Goal: Task Accomplishment & Management: Use online tool/utility

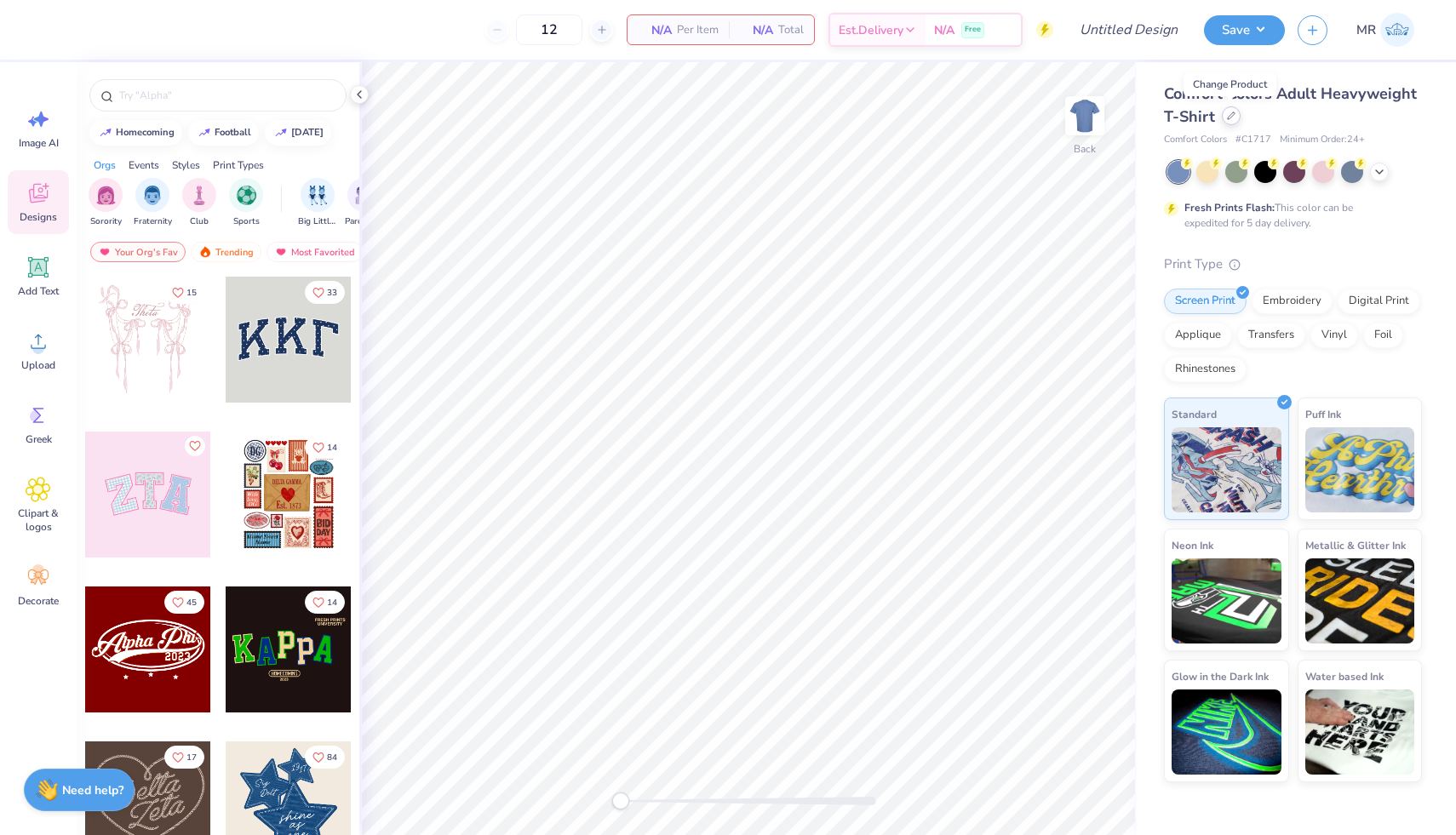
click at [1231, 119] on icon at bounding box center [1231, 115] width 8 height 8
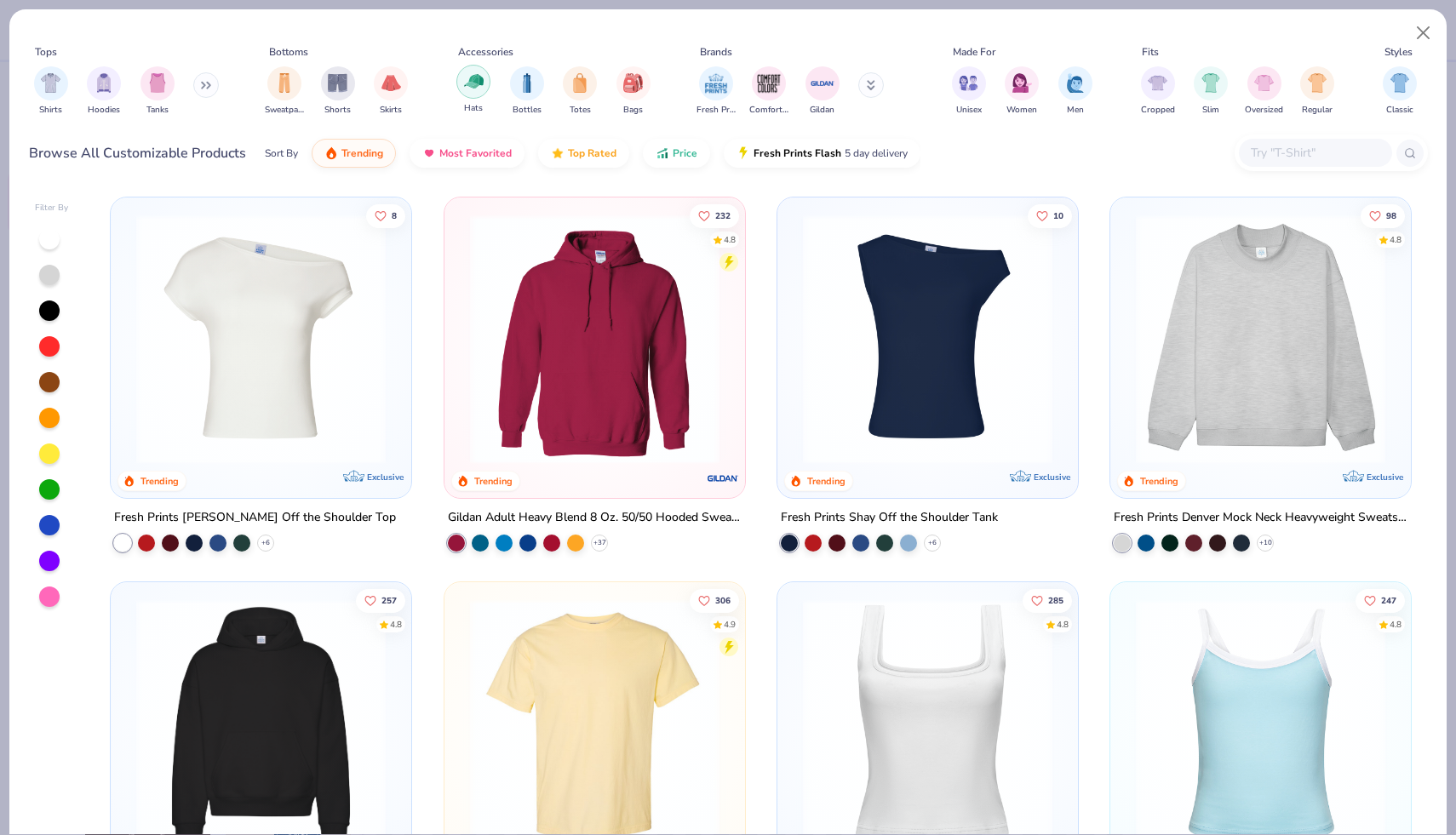
click at [486, 91] on div "filter for Hats" at bounding box center [473, 82] width 34 height 34
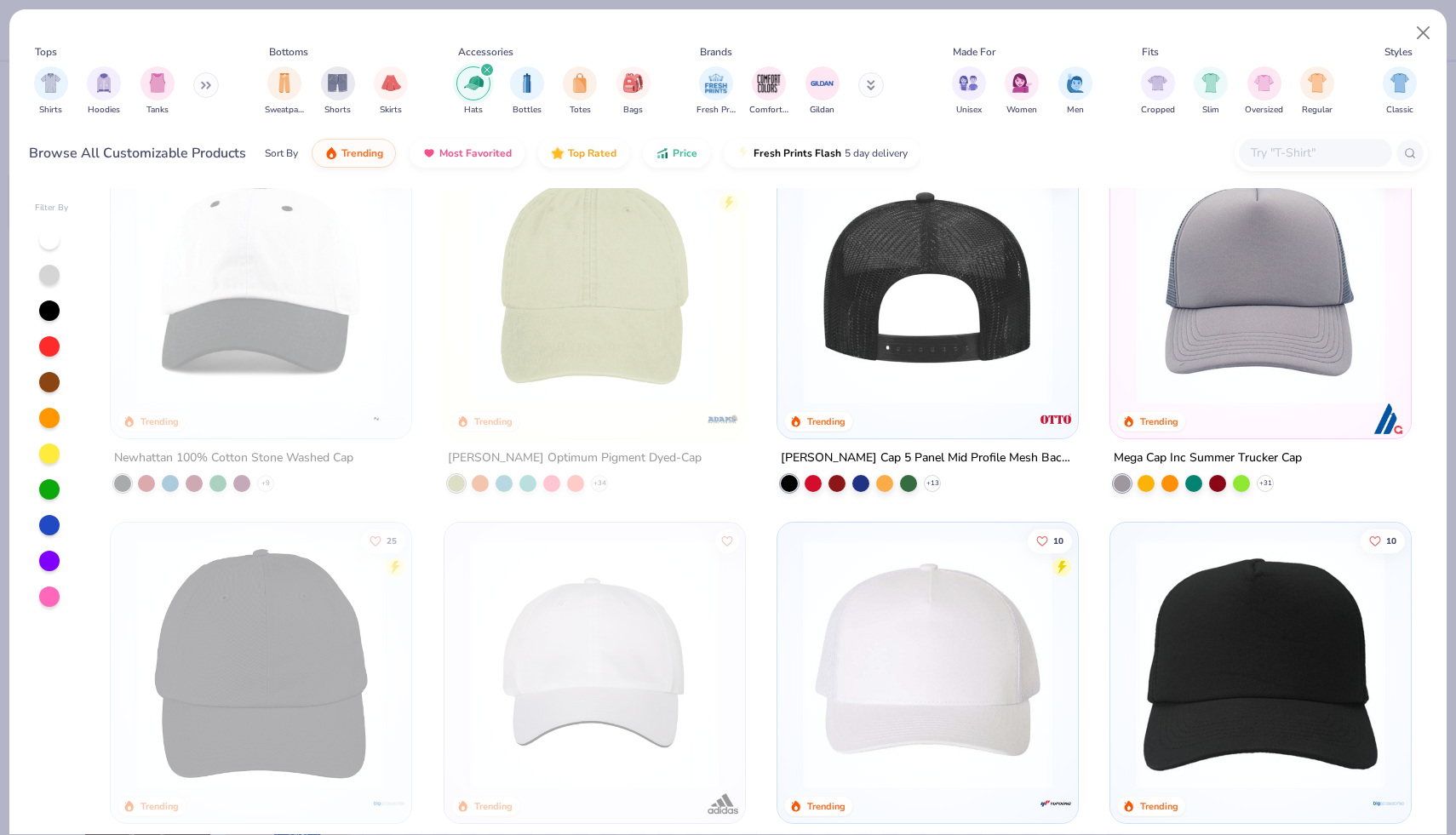
scroll to position [58, 0]
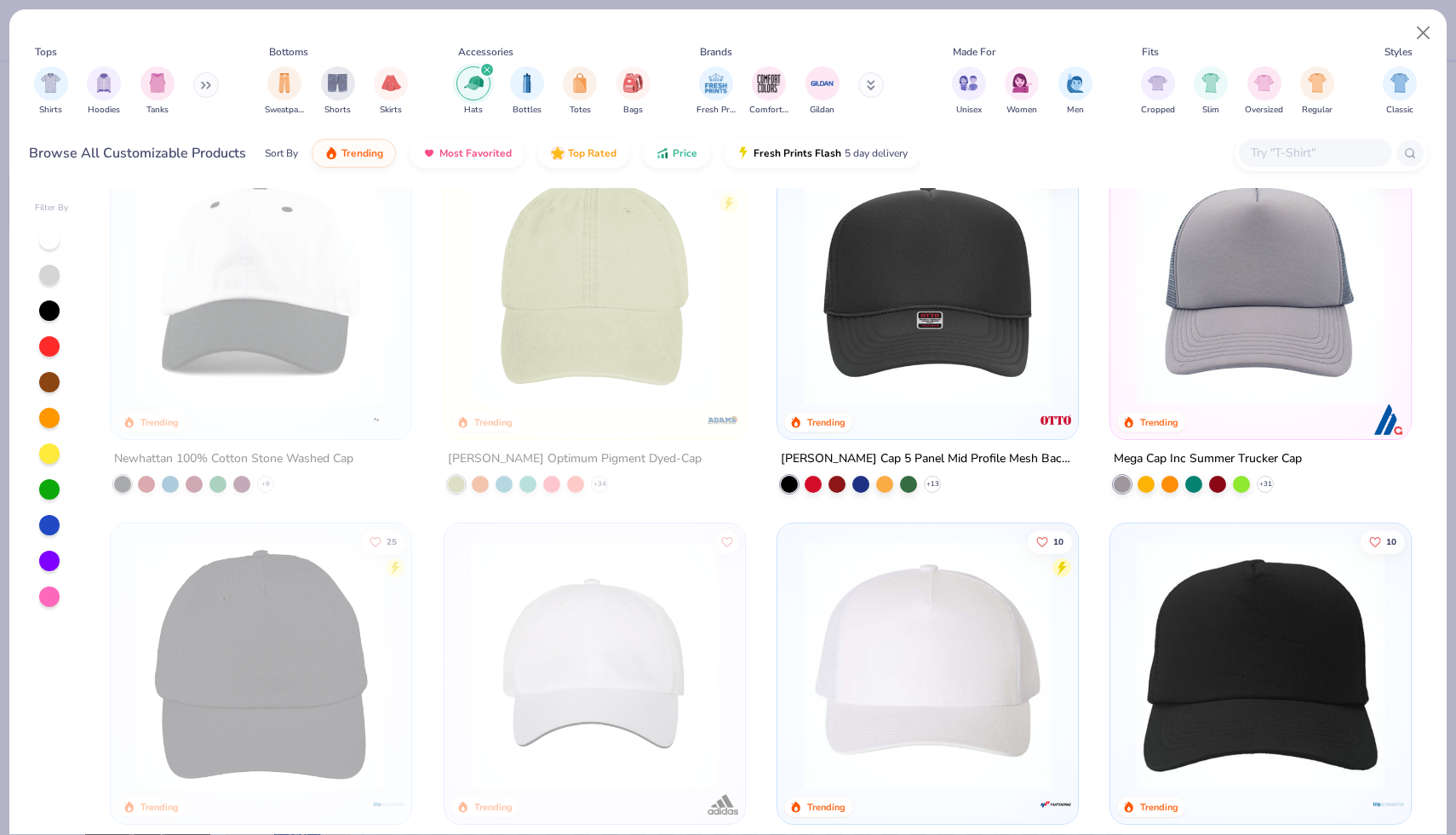
click at [930, 382] on img at bounding box center [927, 280] width 267 height 250
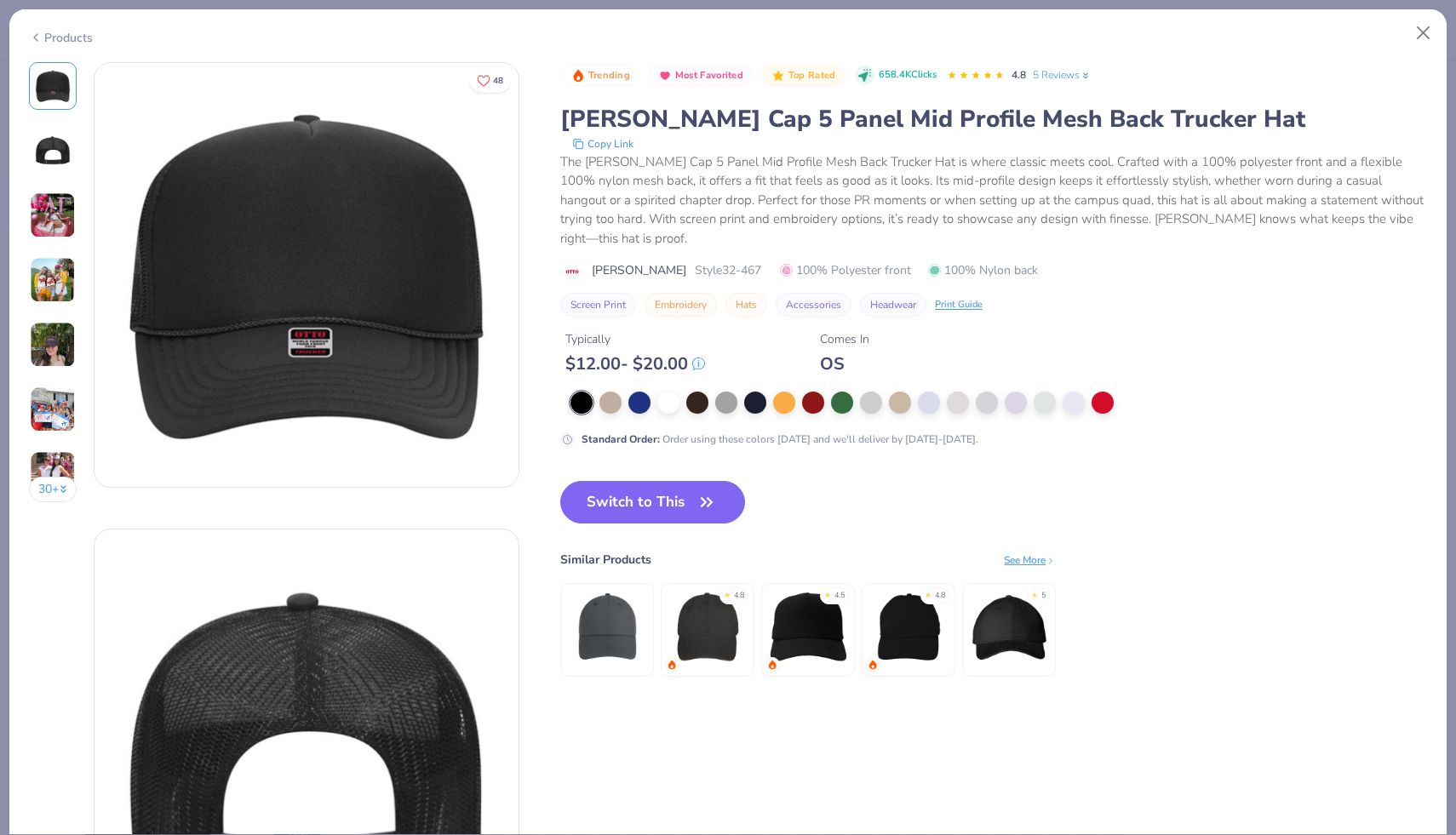
click at [679, 293] on button "Embroidery" at bounding box center [680, 304] width 73 height 24
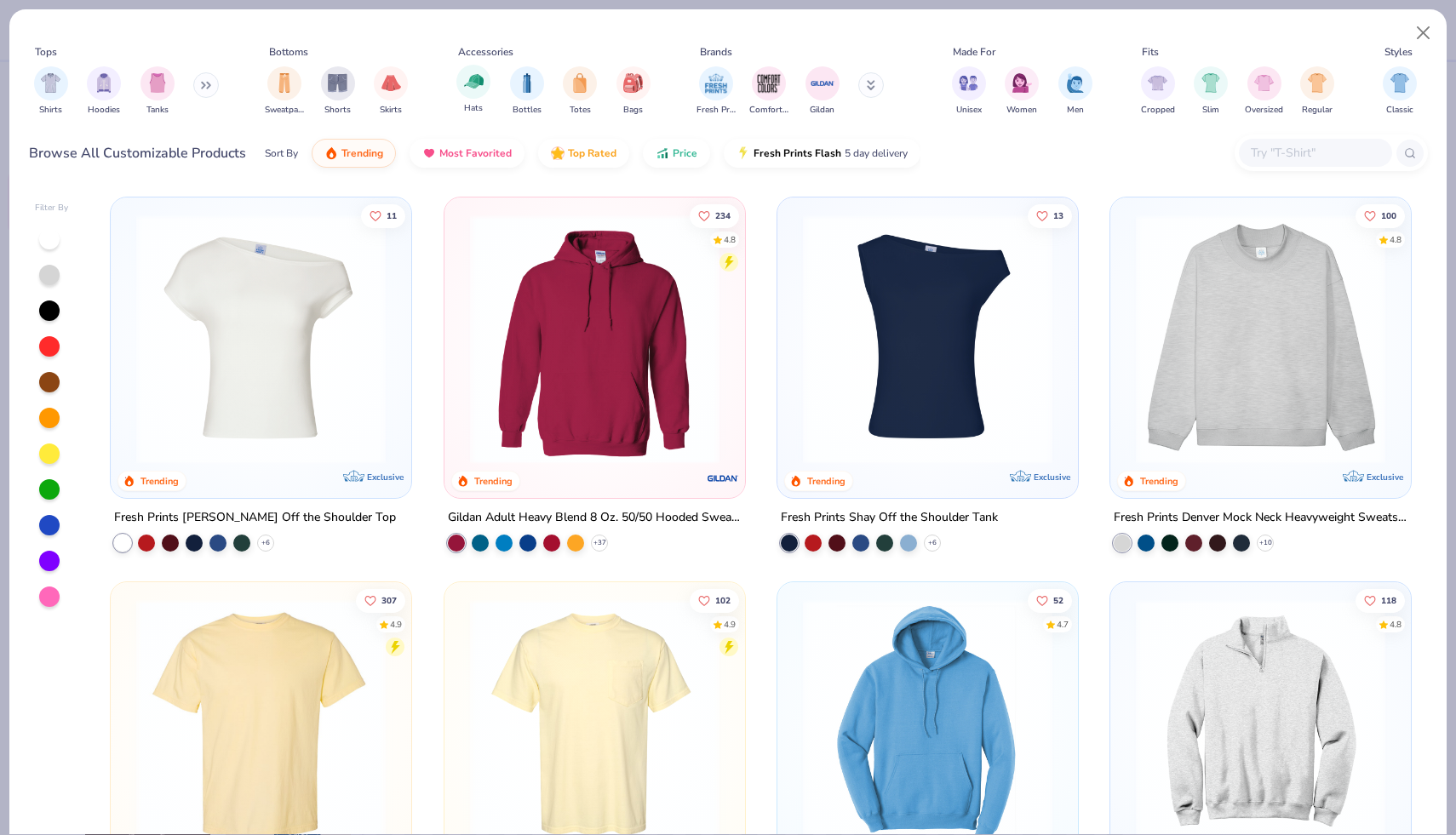
click at [488, 74] on div "filter for Hats" at bounding box center [473, 82] width 34 height 34
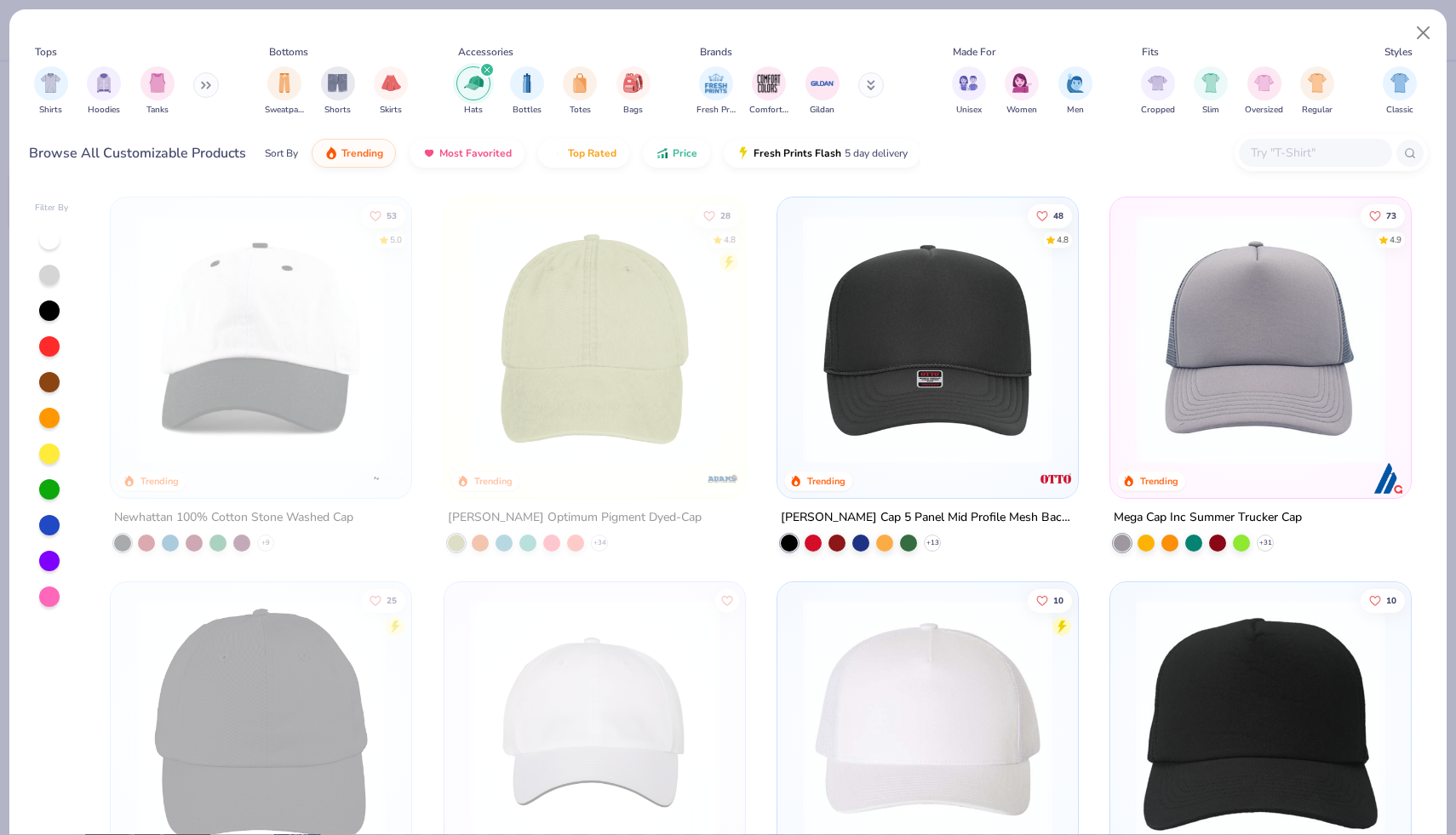
click at [949, 303] on img at bounding box center [927, 339] width 267 height 250
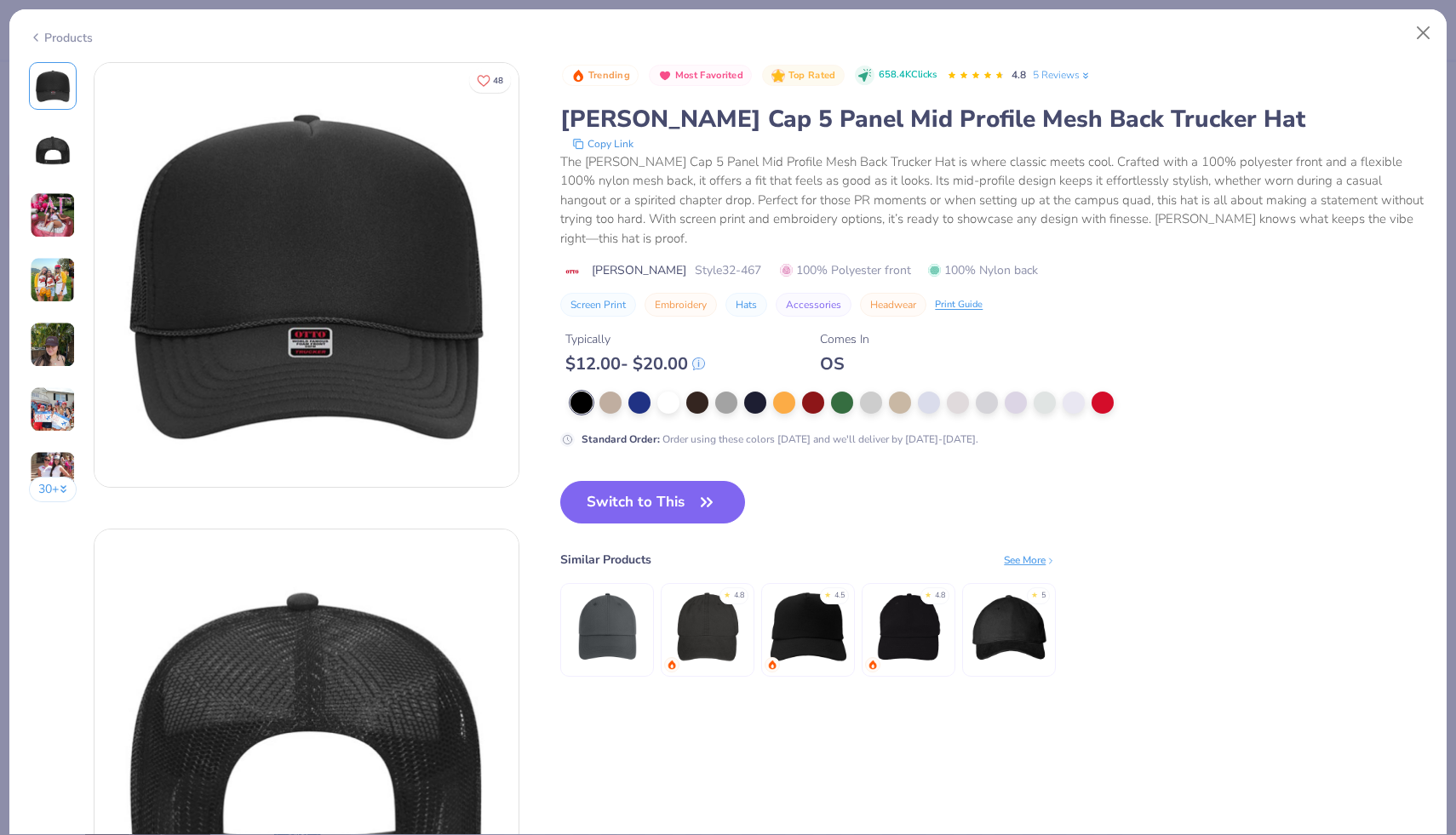
click at [690, 293] on button "Embroidery" at bounding box center [680, 304] width 73 height 24
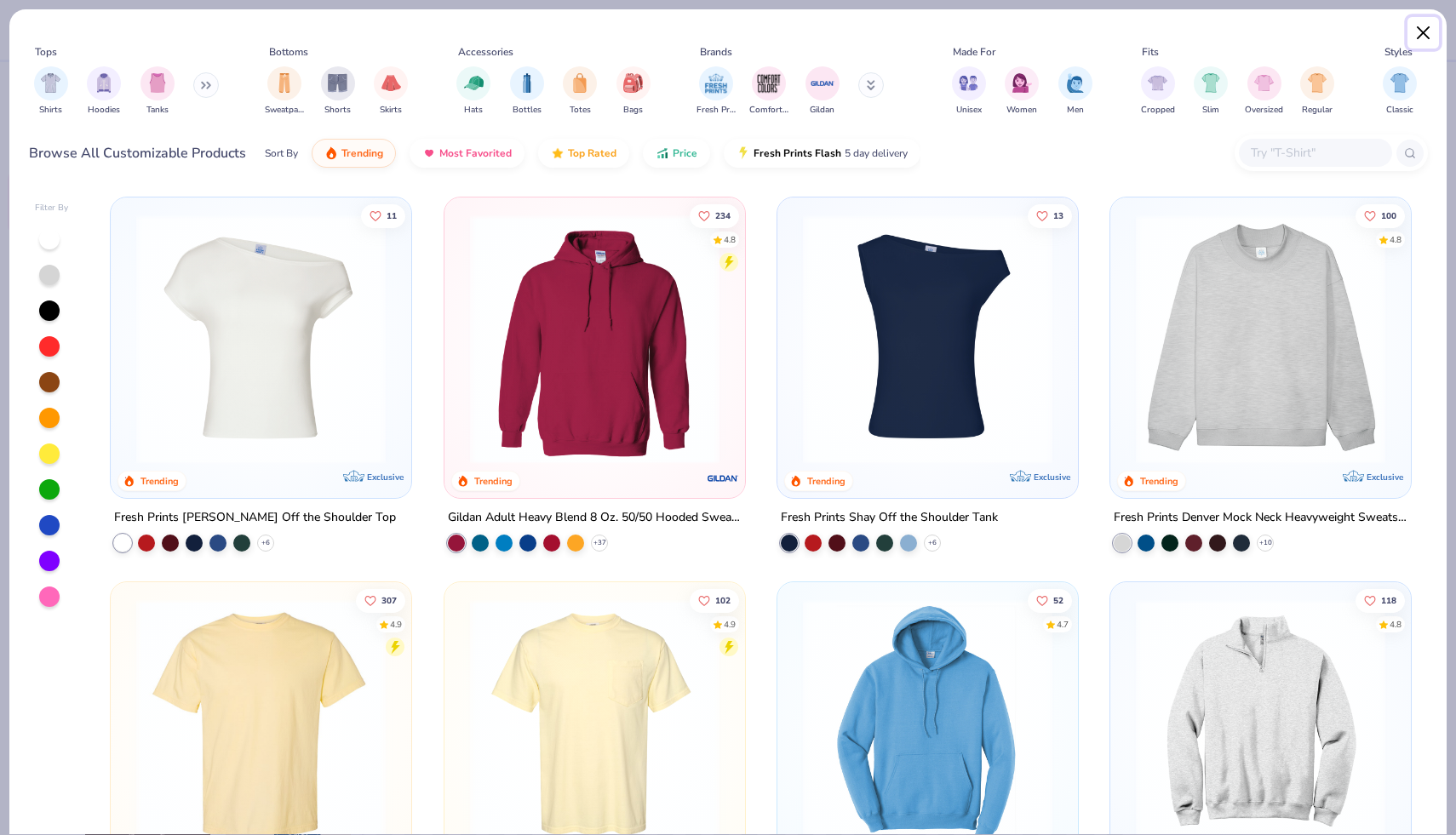
click at [1431, 26] on button "Close" at bounding box center [1424, 33] width 32 height 32
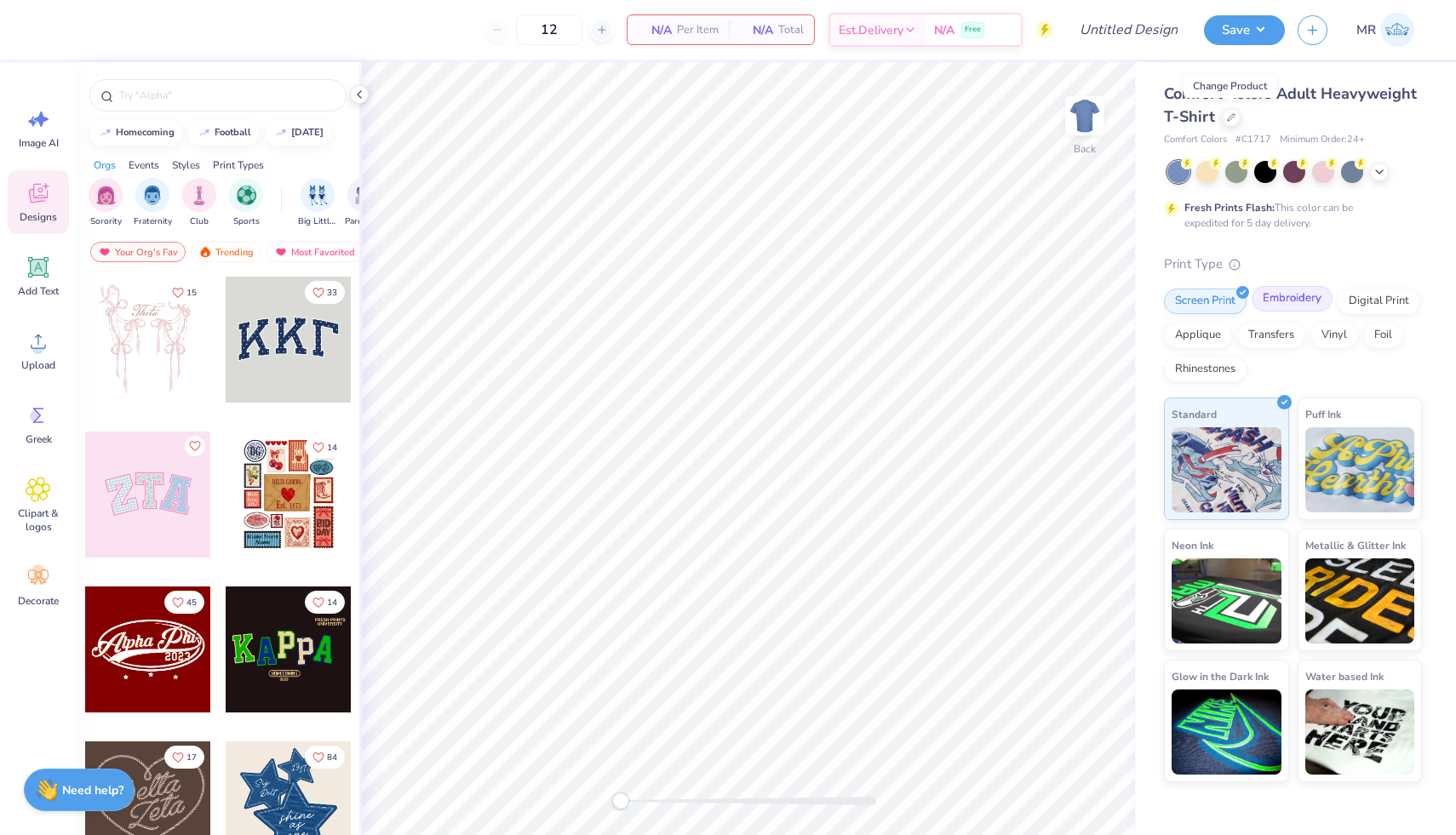
click at [1276, 308] on div "Embroidery" at bounding box center [1292, 298] width 81 height 25
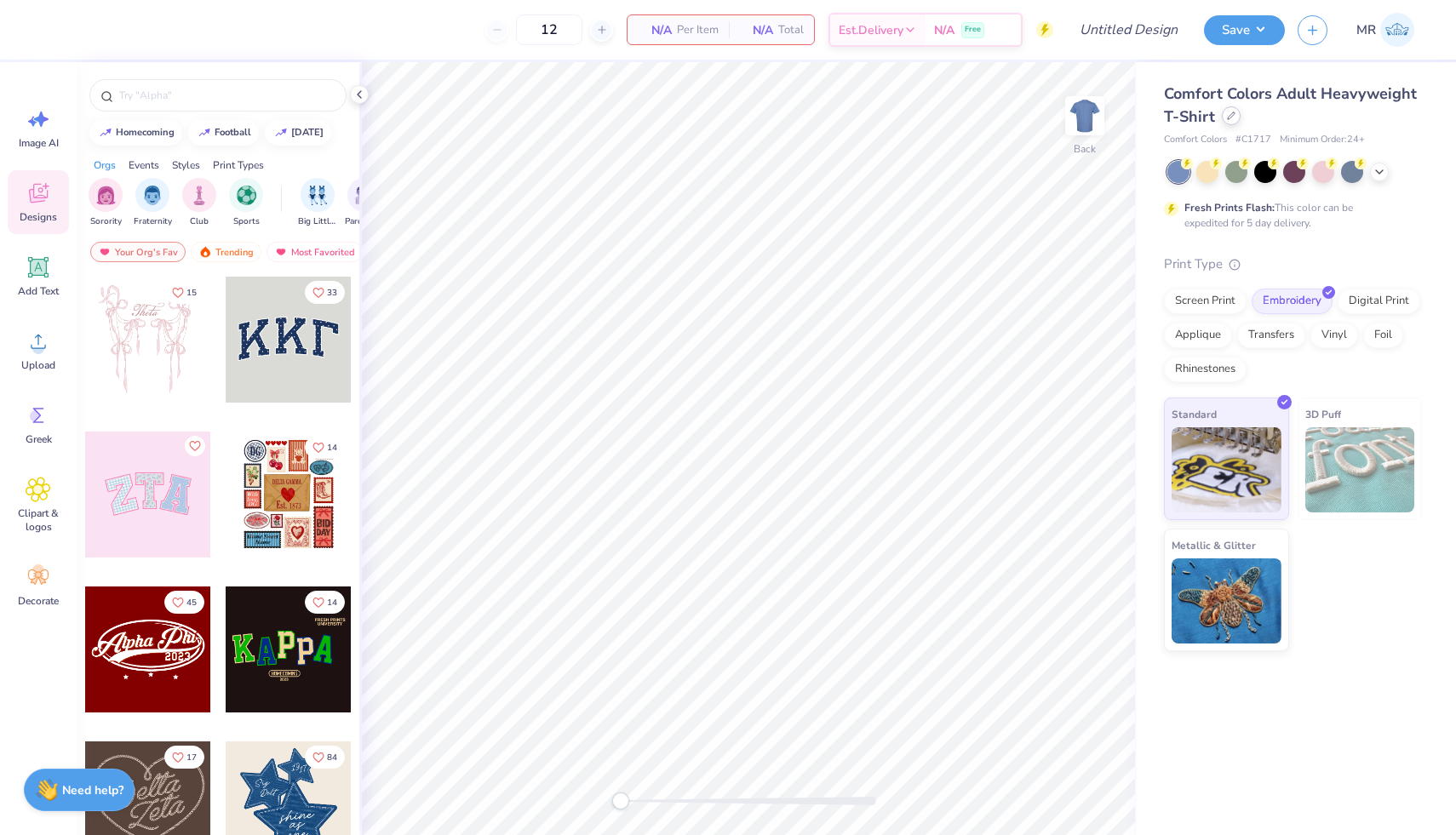
click at [1230, 117] on icon at bounding box center [1231, 115] width 8 height 8
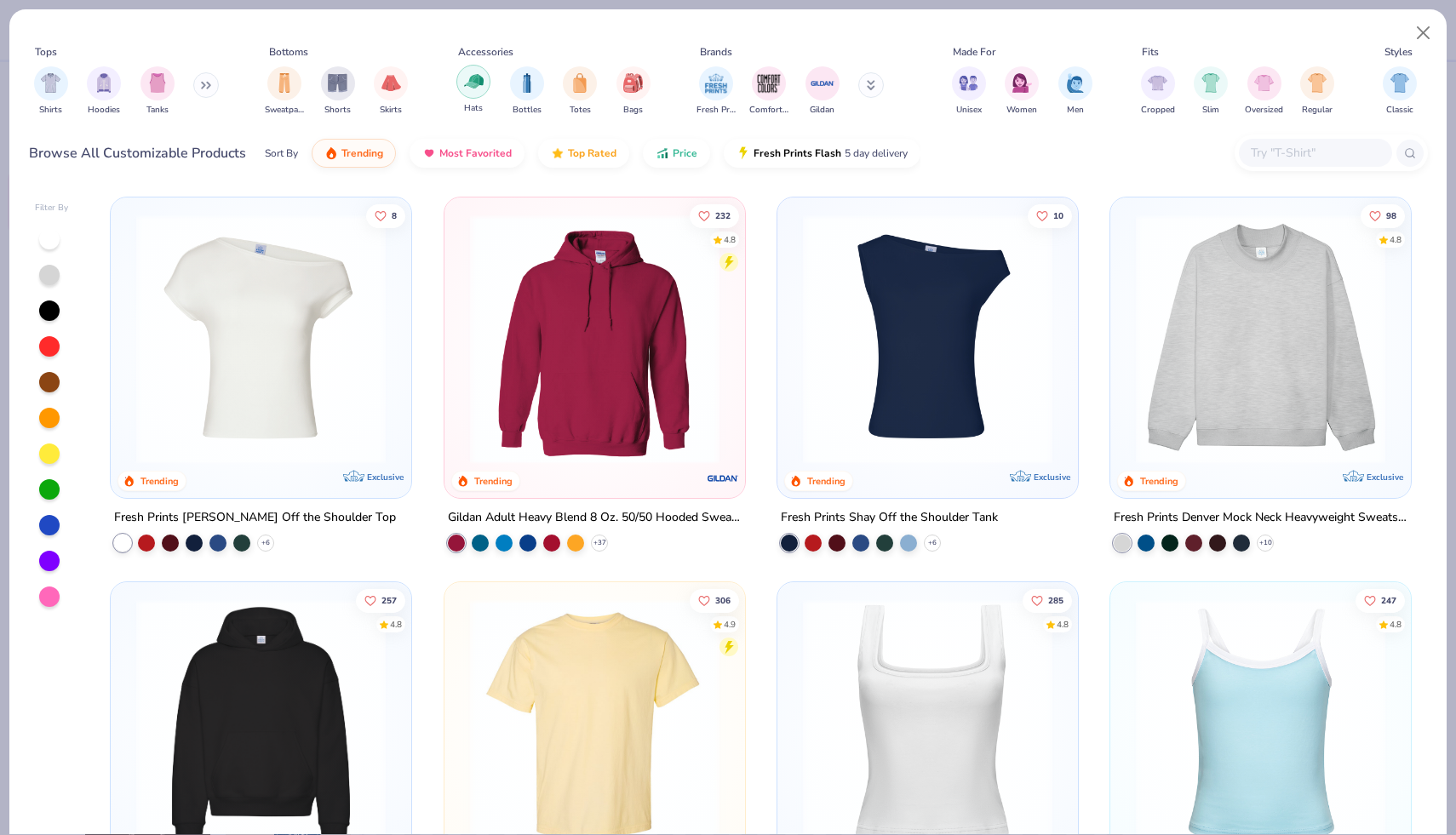
click at [477, 84] on img "filter for Hats" at bounding box center [474, 82] width 20 height 20
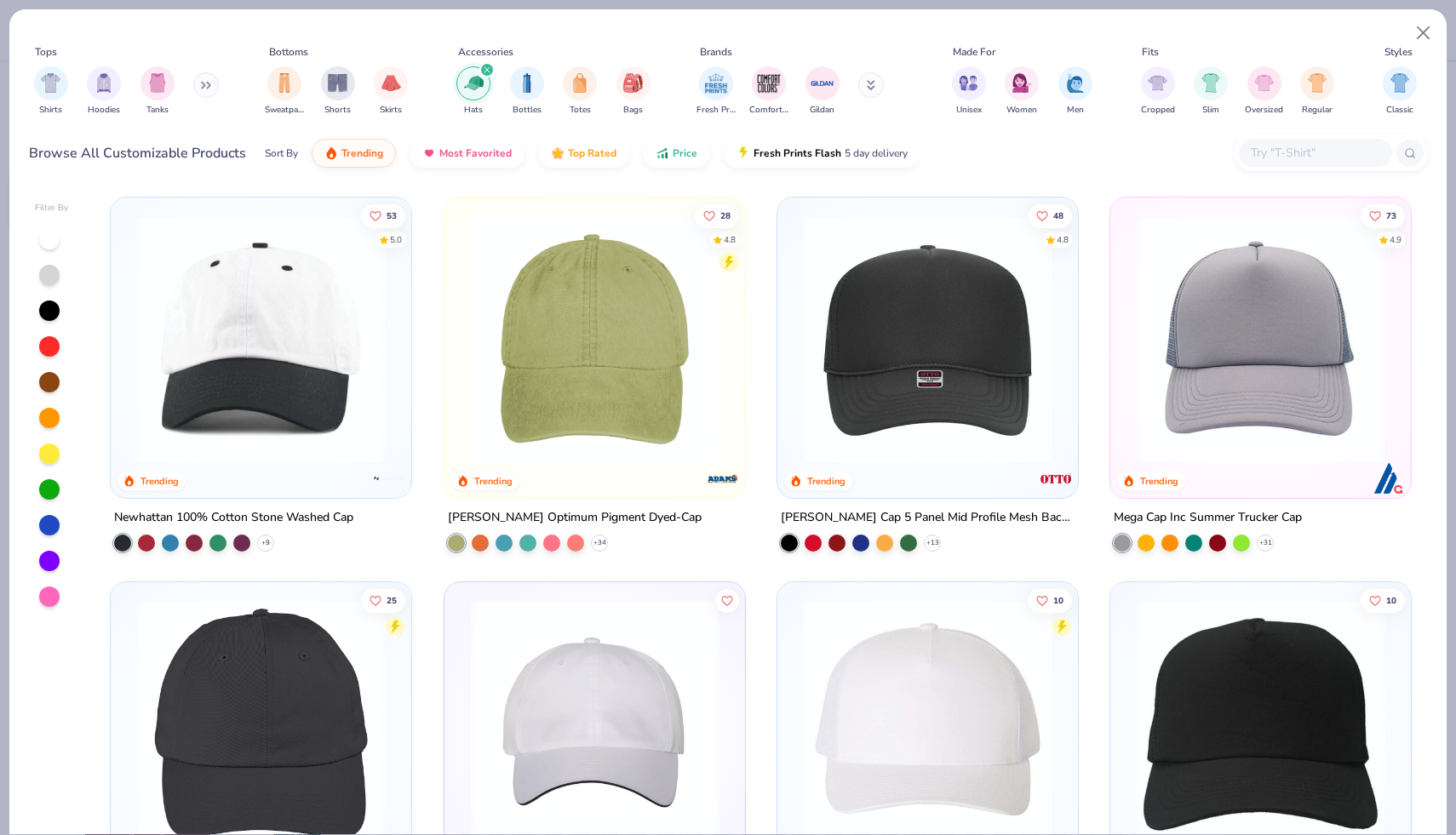
click at [914, 349] on img at bounding box center [927, 339] width 267 height 250
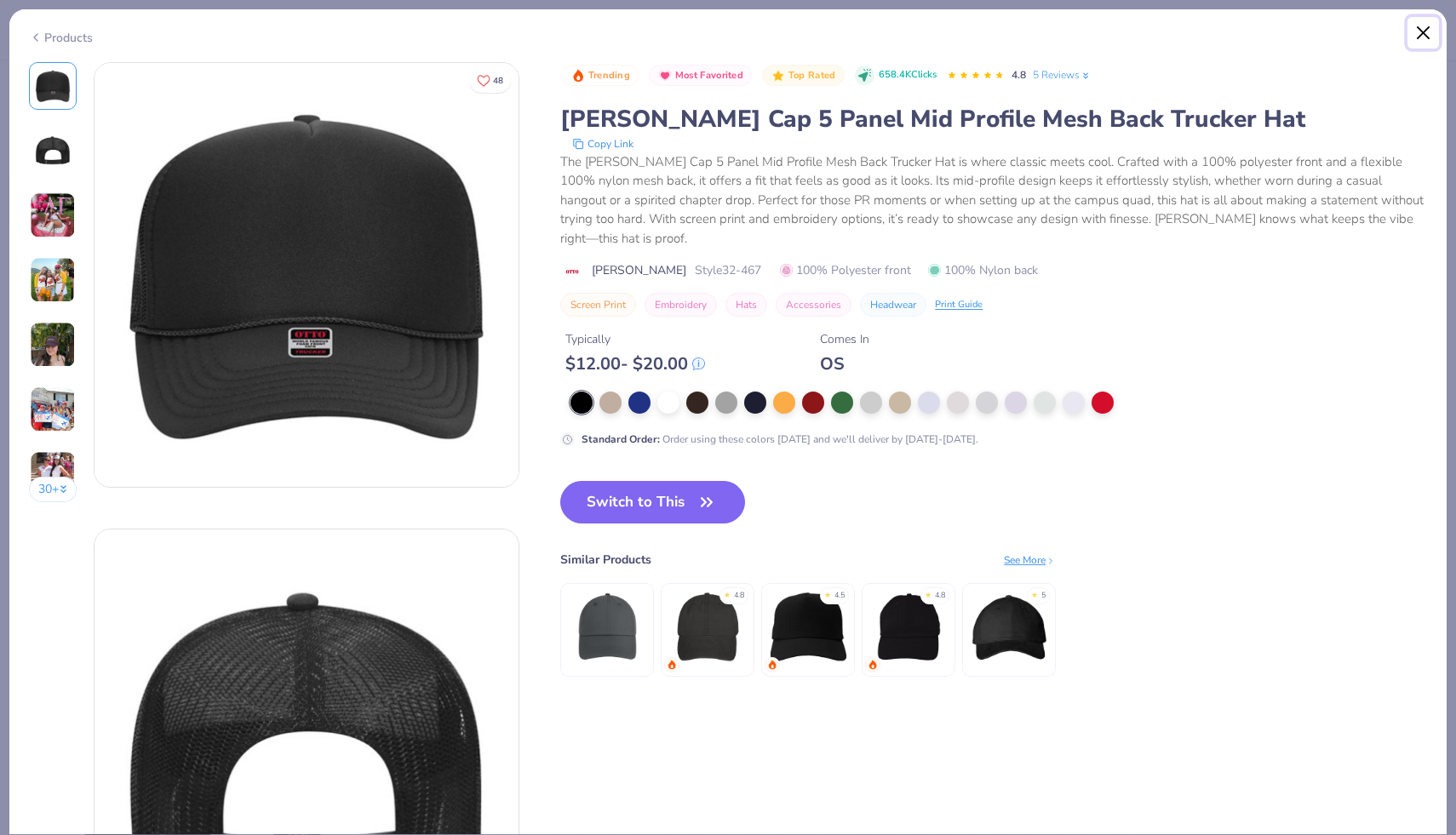
click at [1409, 34] on button "Close" at bounding box center [1424, 33] width 32 height 32
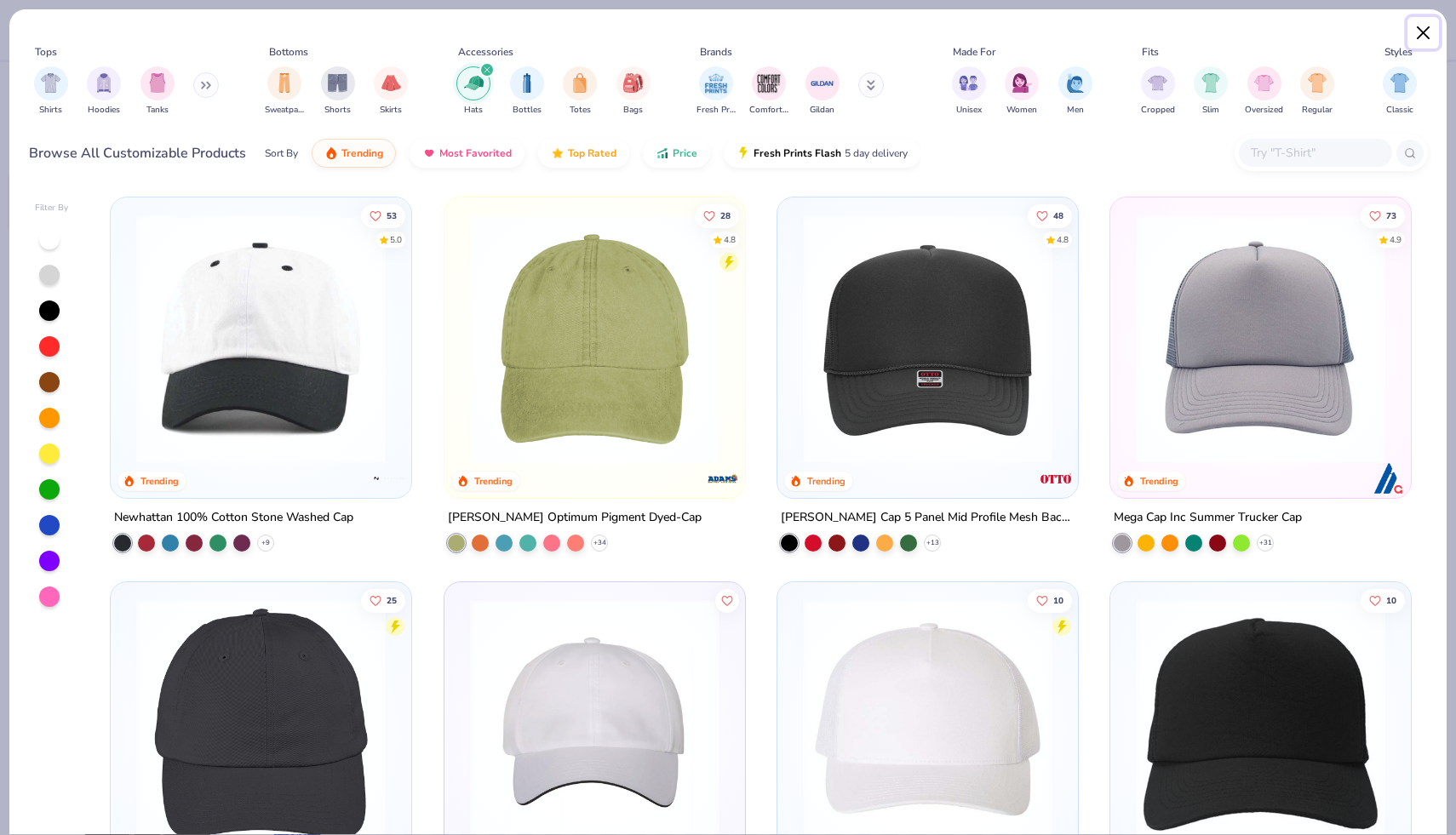
click at [1425, 31] on button "Close" at bounding box center [1424, 33] width 32 height 32
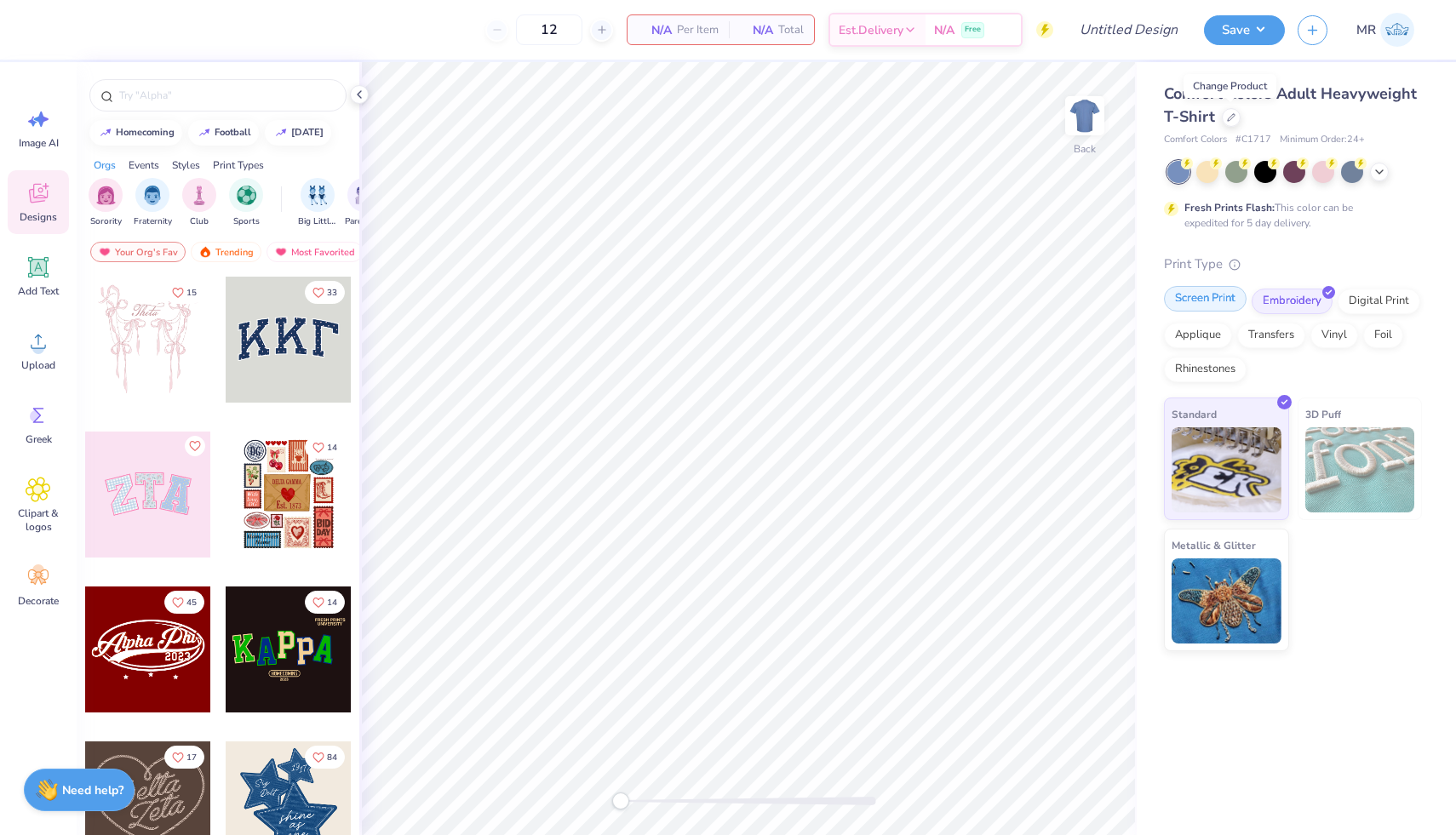
click at [1206, 303] on div "Screen Print" at bounding box center [1205, 298] width 83 height 25
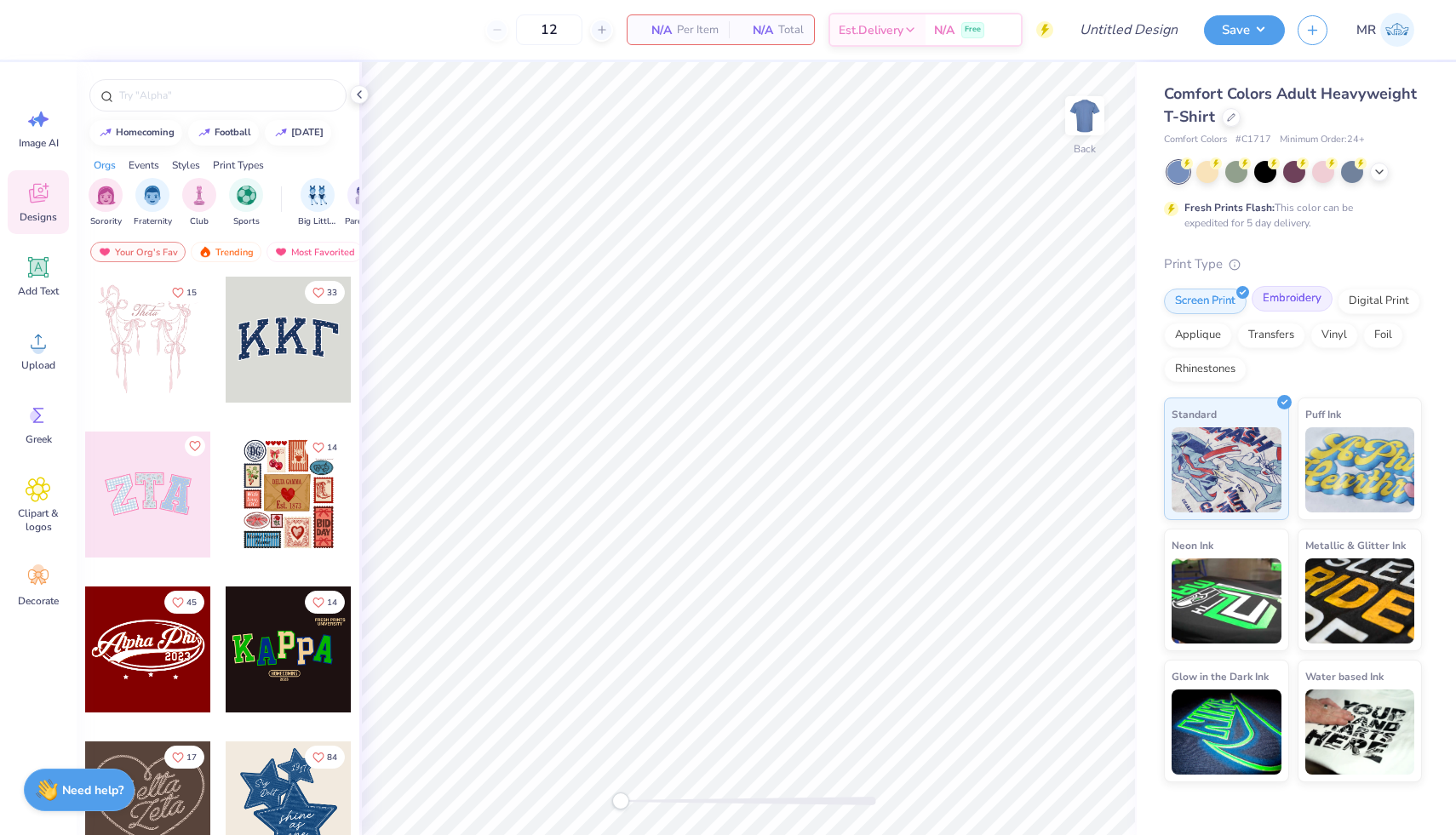
click at [1305, 308] on div "Embroidery" at bounding box center [1292, 298] width 81 height 25
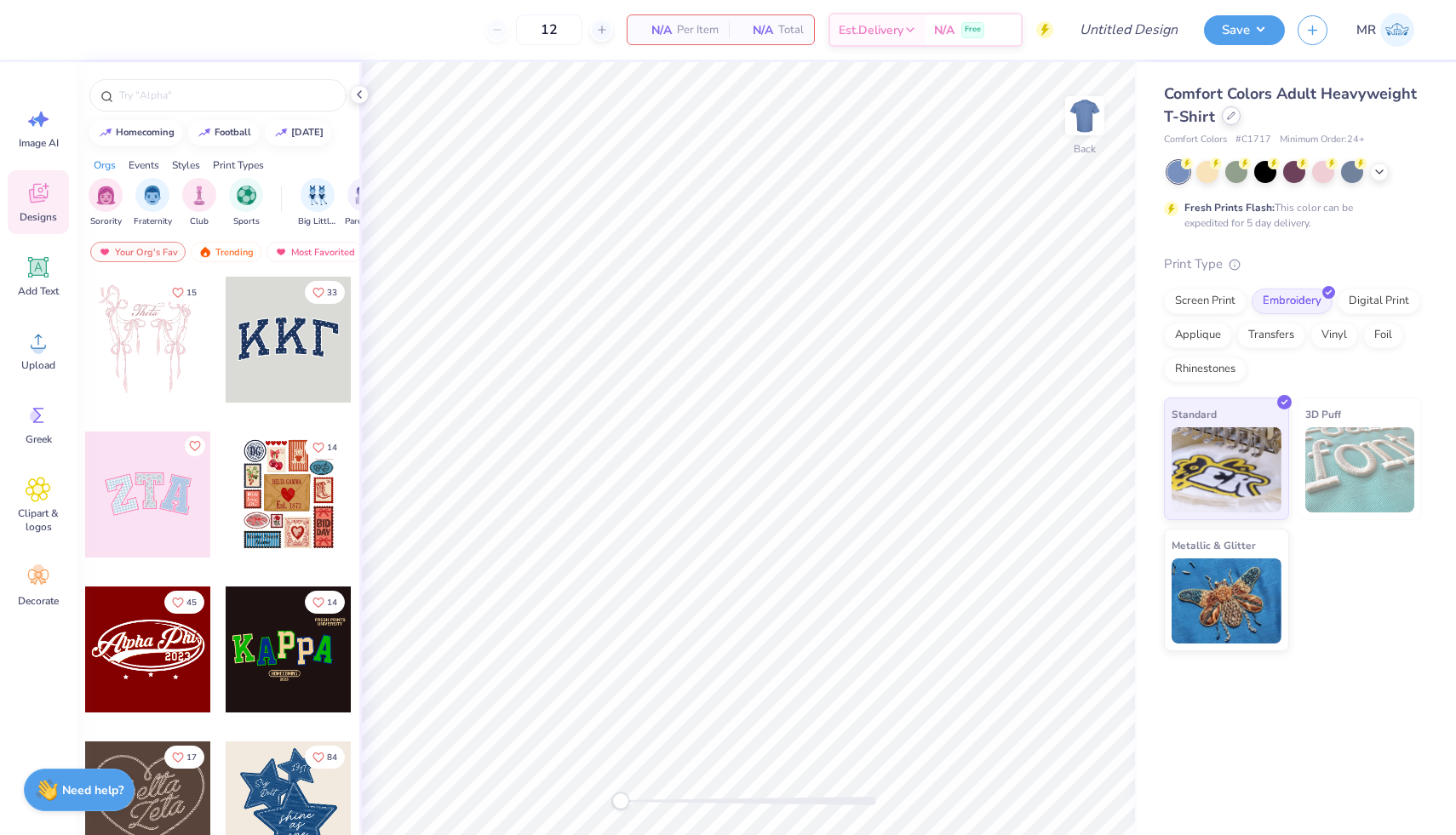
click at [1230, 117] on icon at bounding box center [1231, 115] width 8 height 8
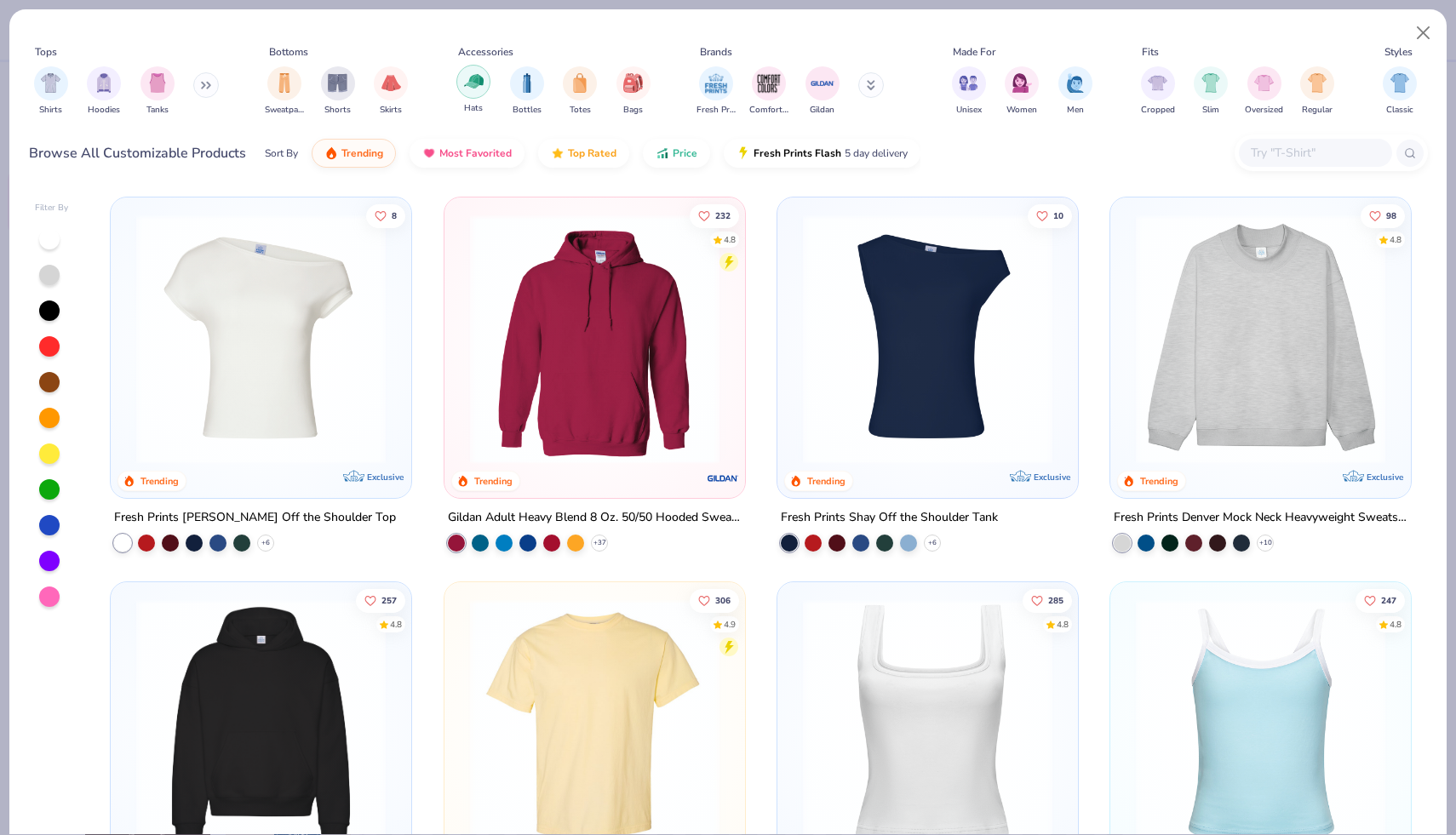
click at [476, 80] on img "filter for Hats" at bounding box center [474, 82] width 20 height 20
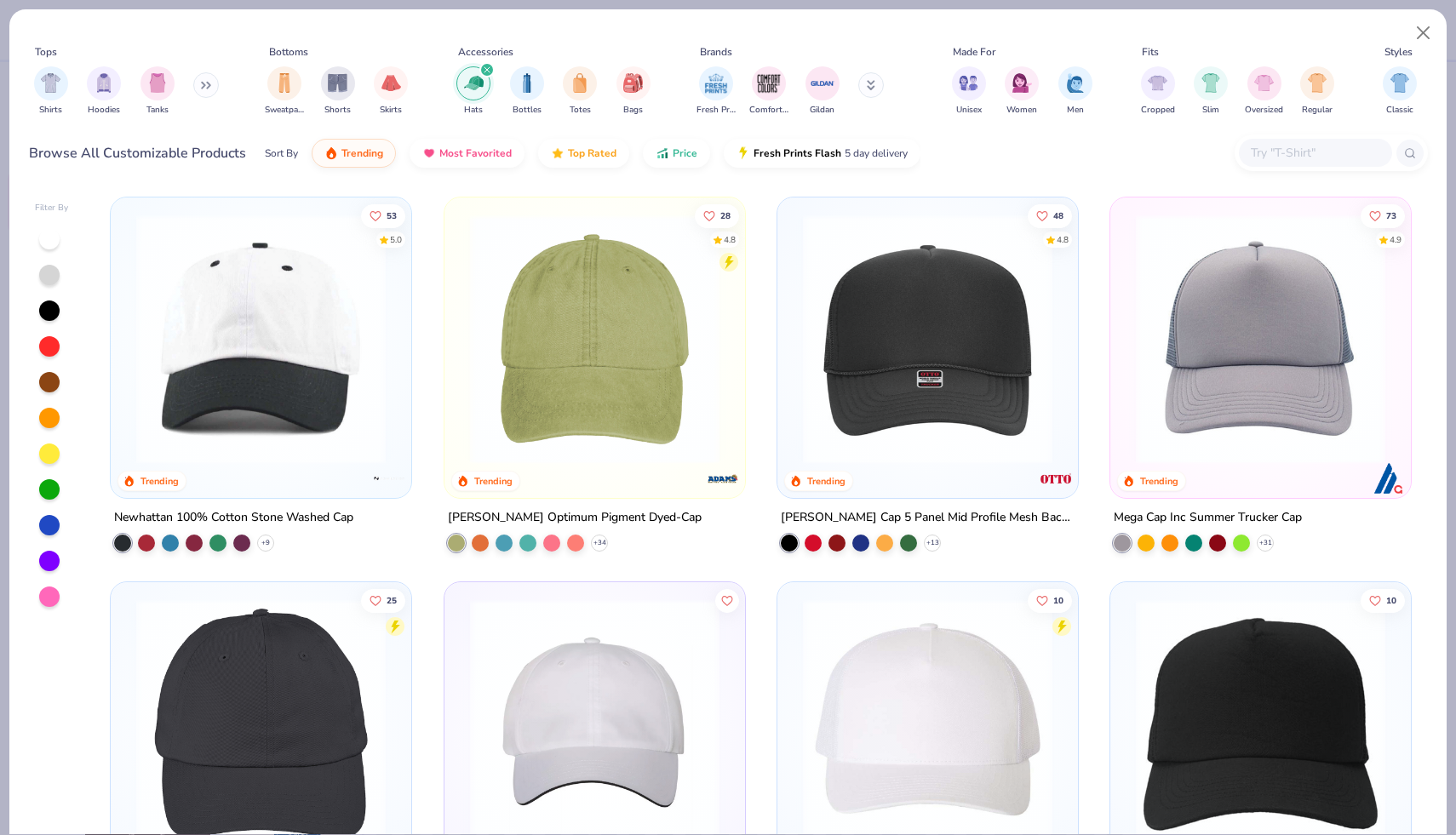
click at [241, 436] on img at bounding box center [260, 339] width 267 height 250
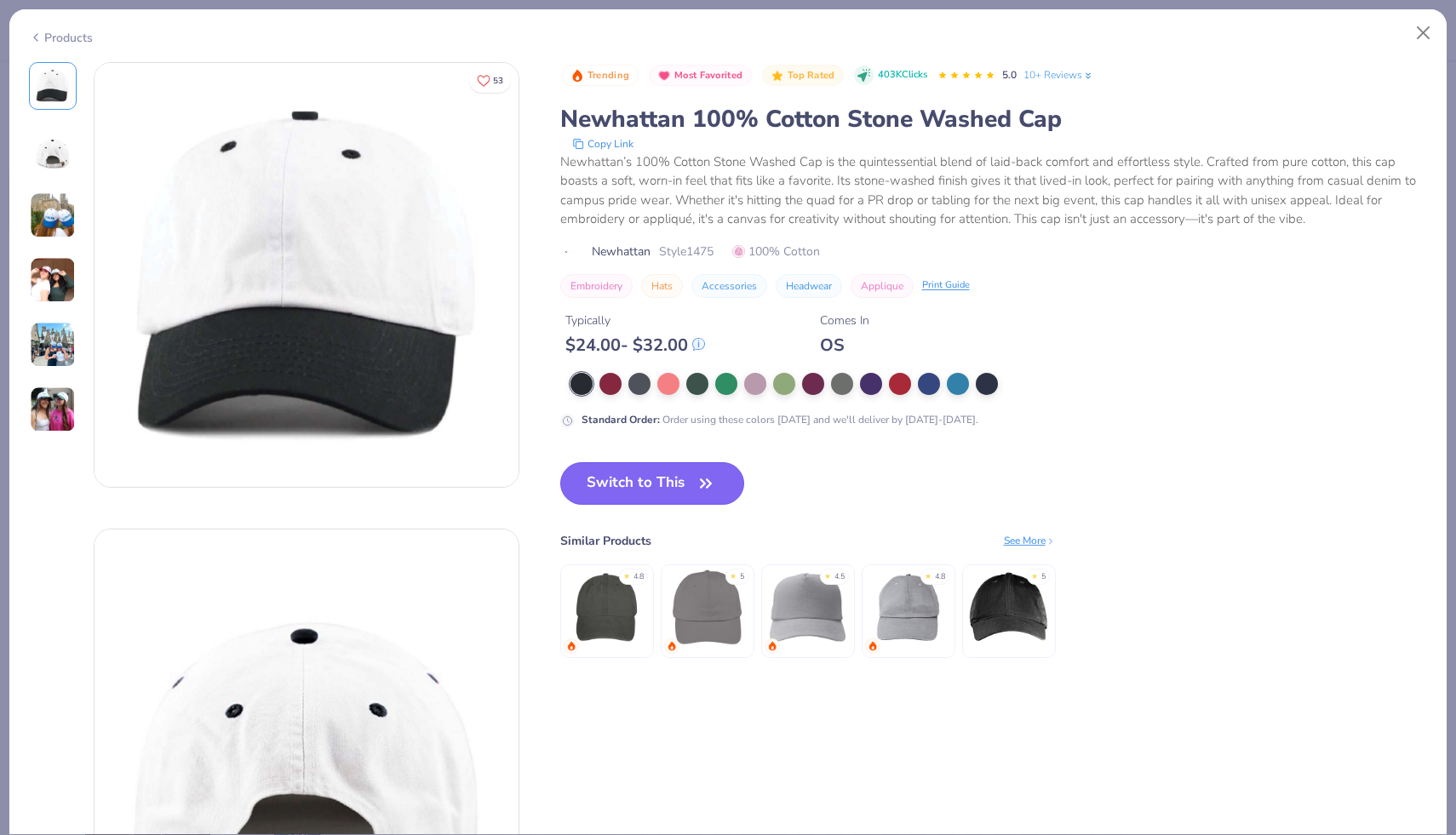
click at [662, 496] on button "Switch to This" at bounding box center [653, 483] width 185 height 42
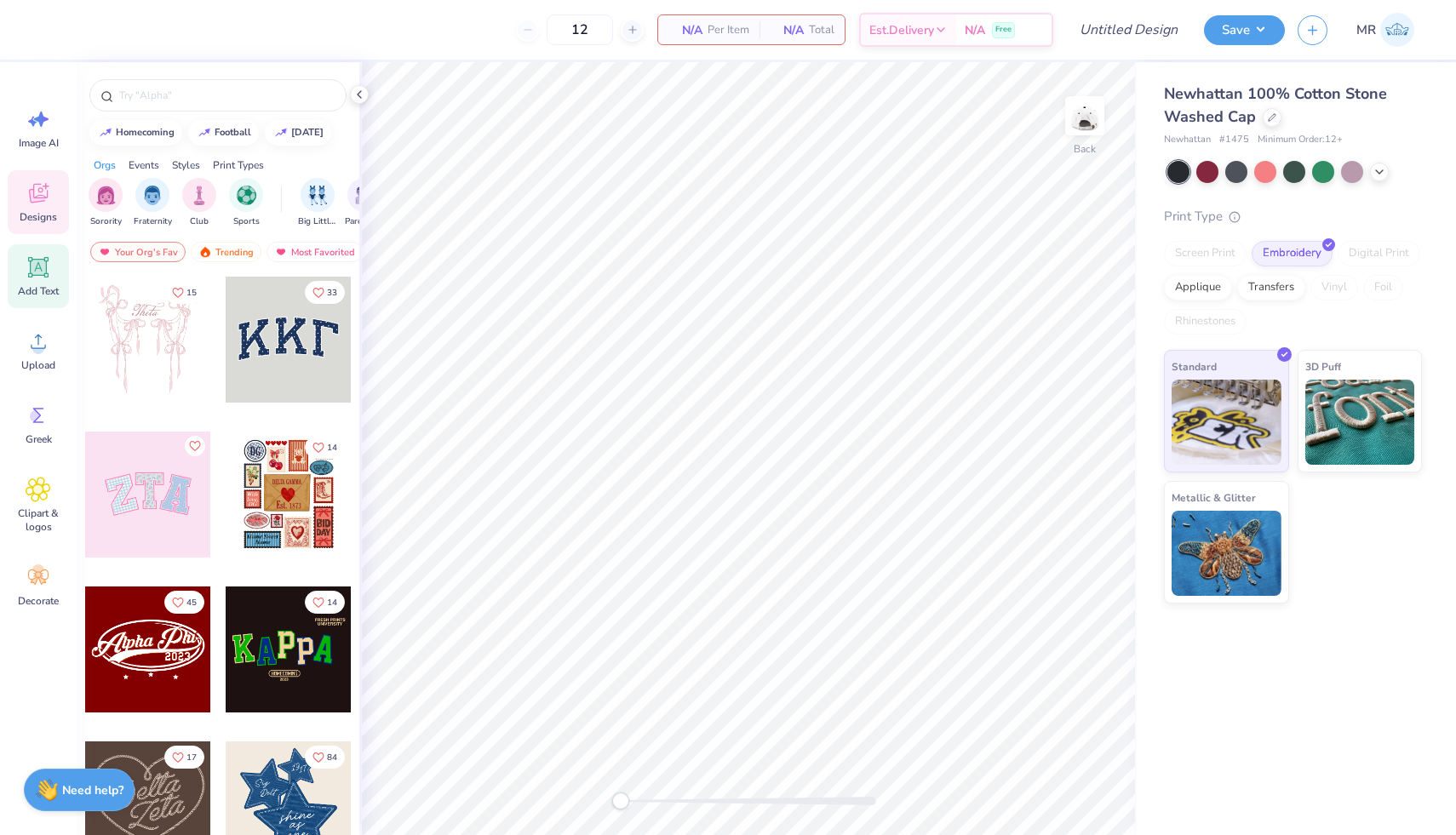
click at [28, 279] on icon at bounding box center [38, 267] width 25 height 25
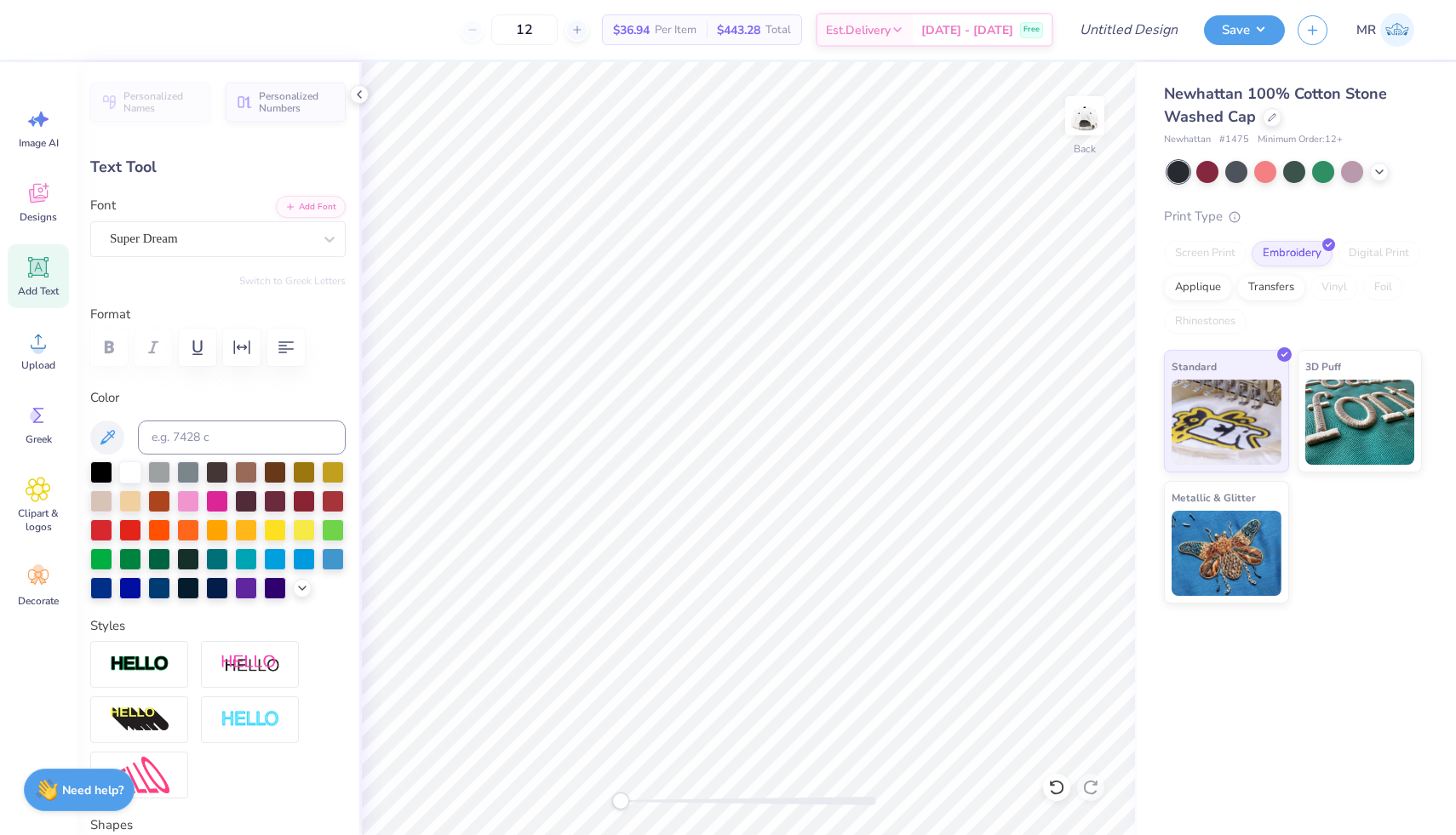
scroll to position [1, 4]
click at [99, 471] on div at bounding box center [101, 470] width 22 height 22
click at [294, 353] on icon "button" at bounding box center [286, 347] width 21 height 21
click at [324, 241] on icon at bounding box center [329, 239] width 17 height 17
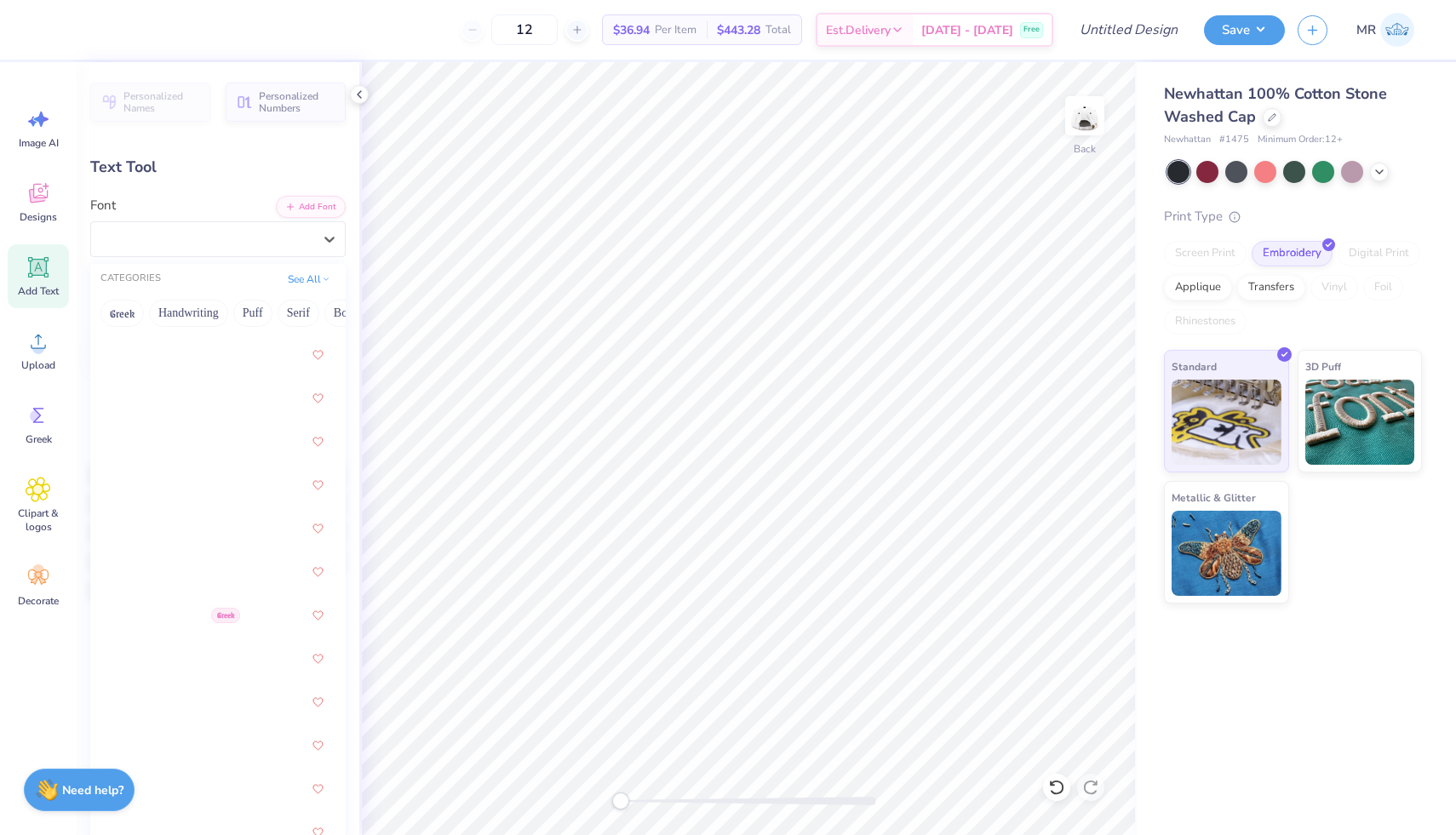
scroll to position [2828, 0]
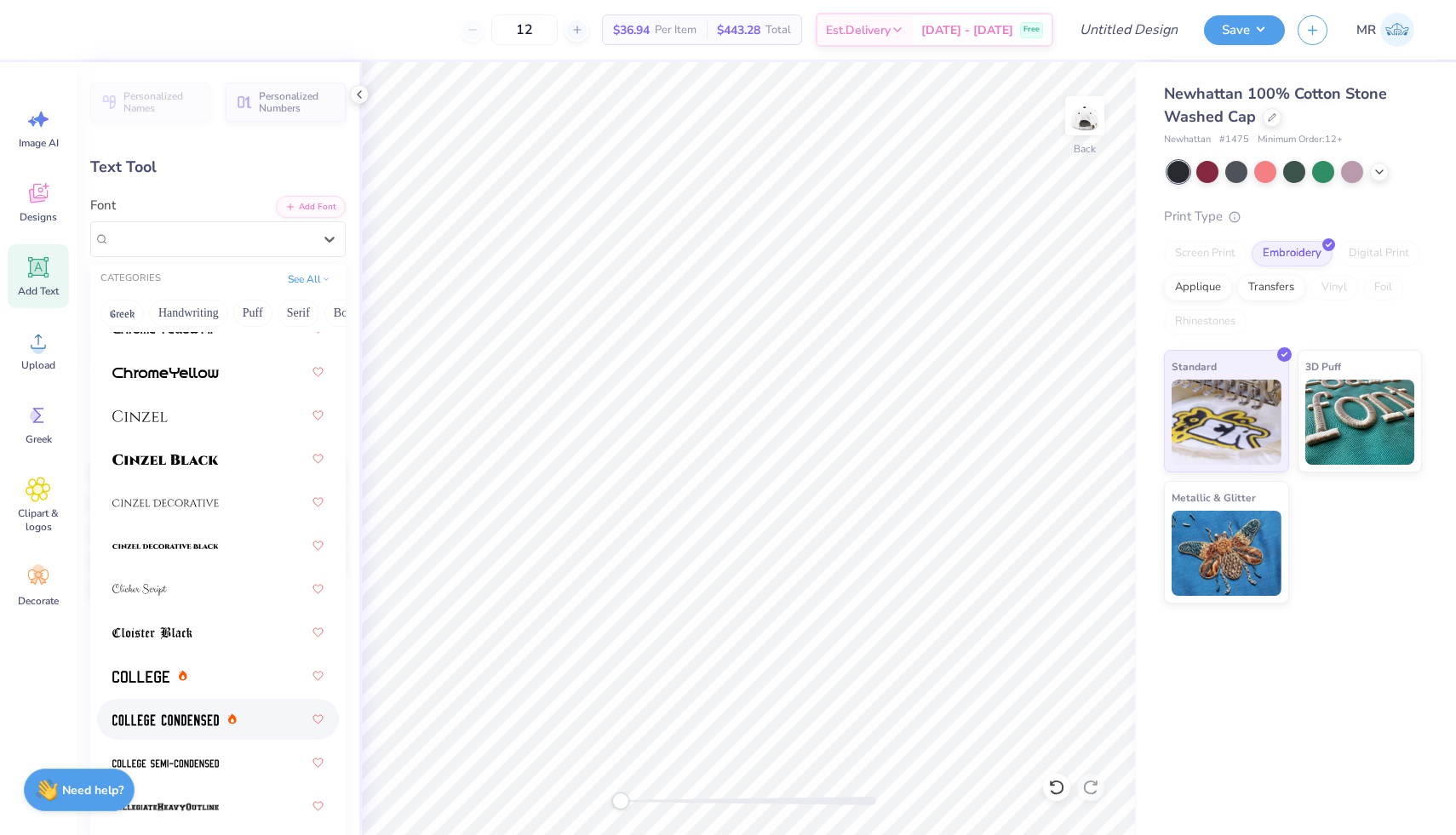
click at [221, 705] on div at bounding box center [217, 719] width 211 height 31
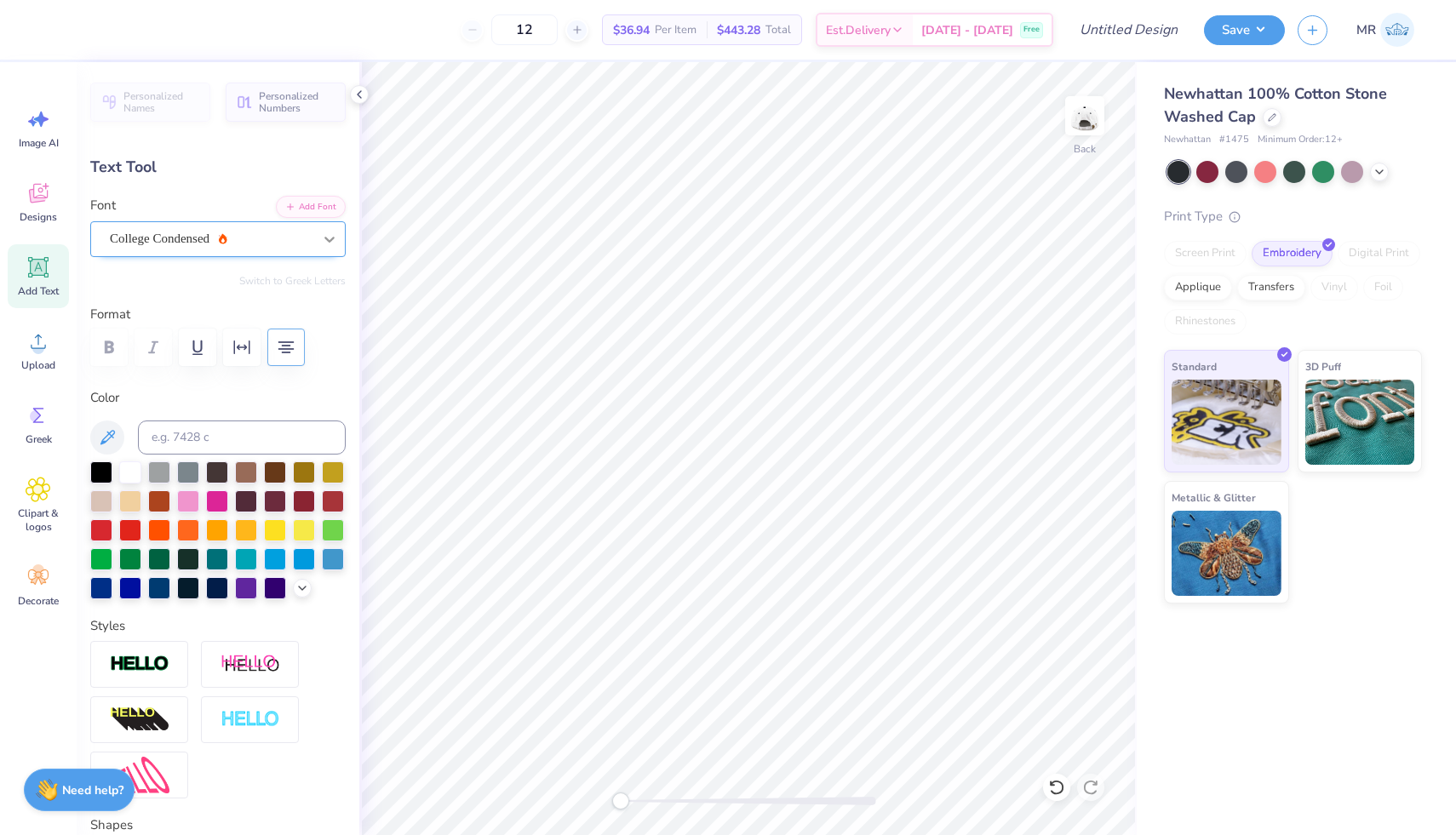
click at [317, 242] on div at bounding box center [330, 239] width 31 height 31
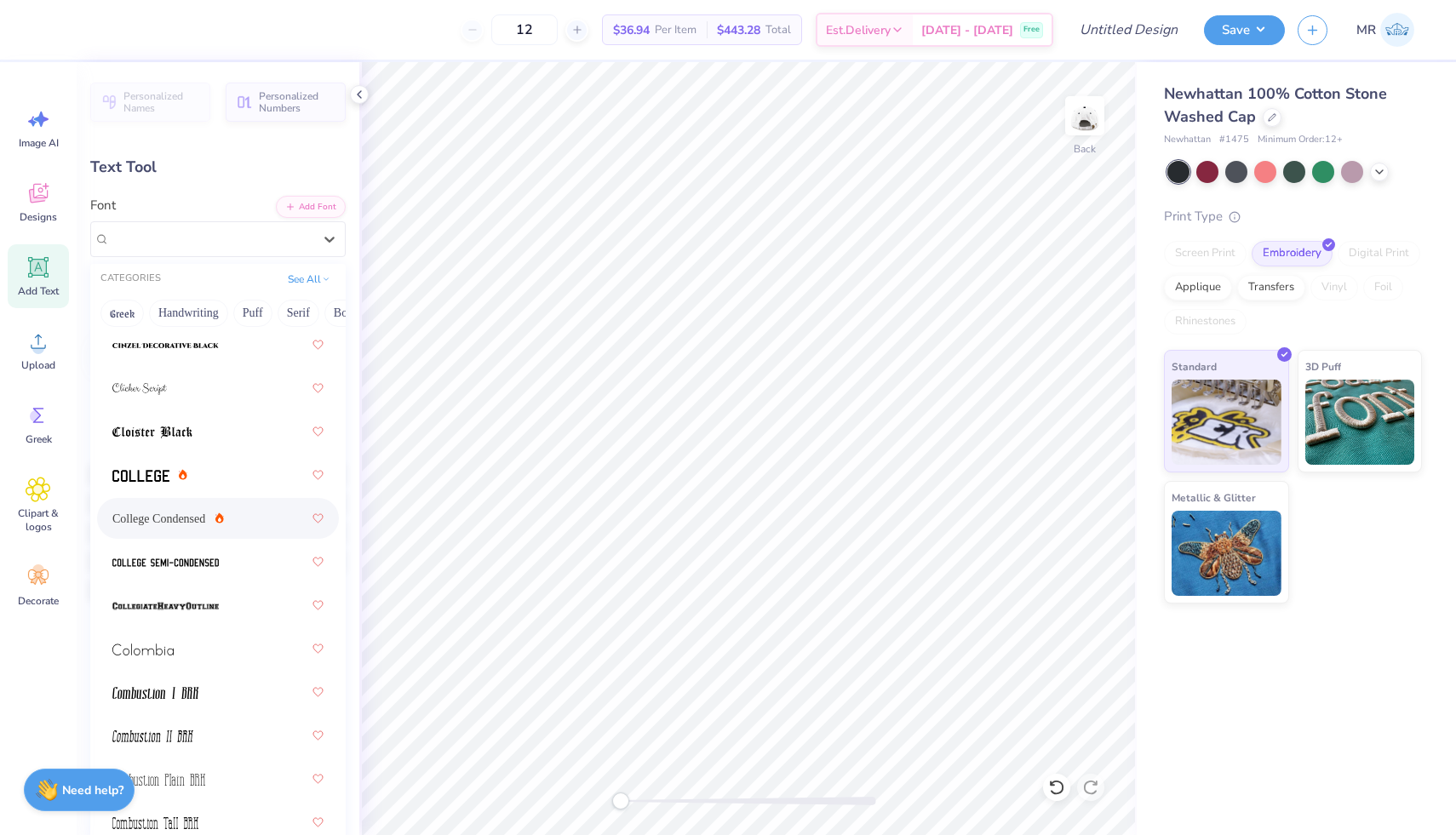
scroll to position [3260, 0]
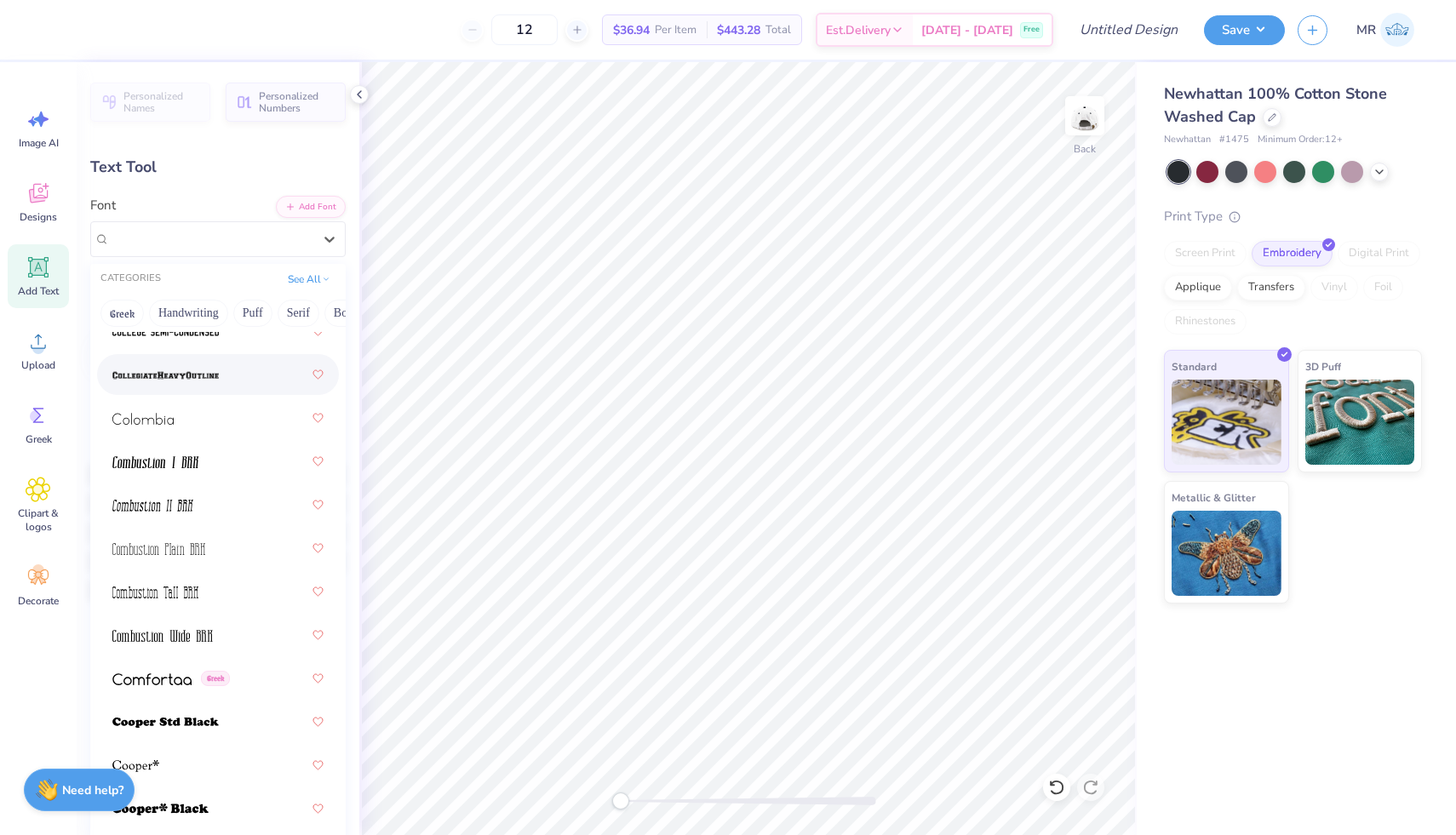
click at [234, 384] on div at bounding box center [217, 374] width 211 height 31
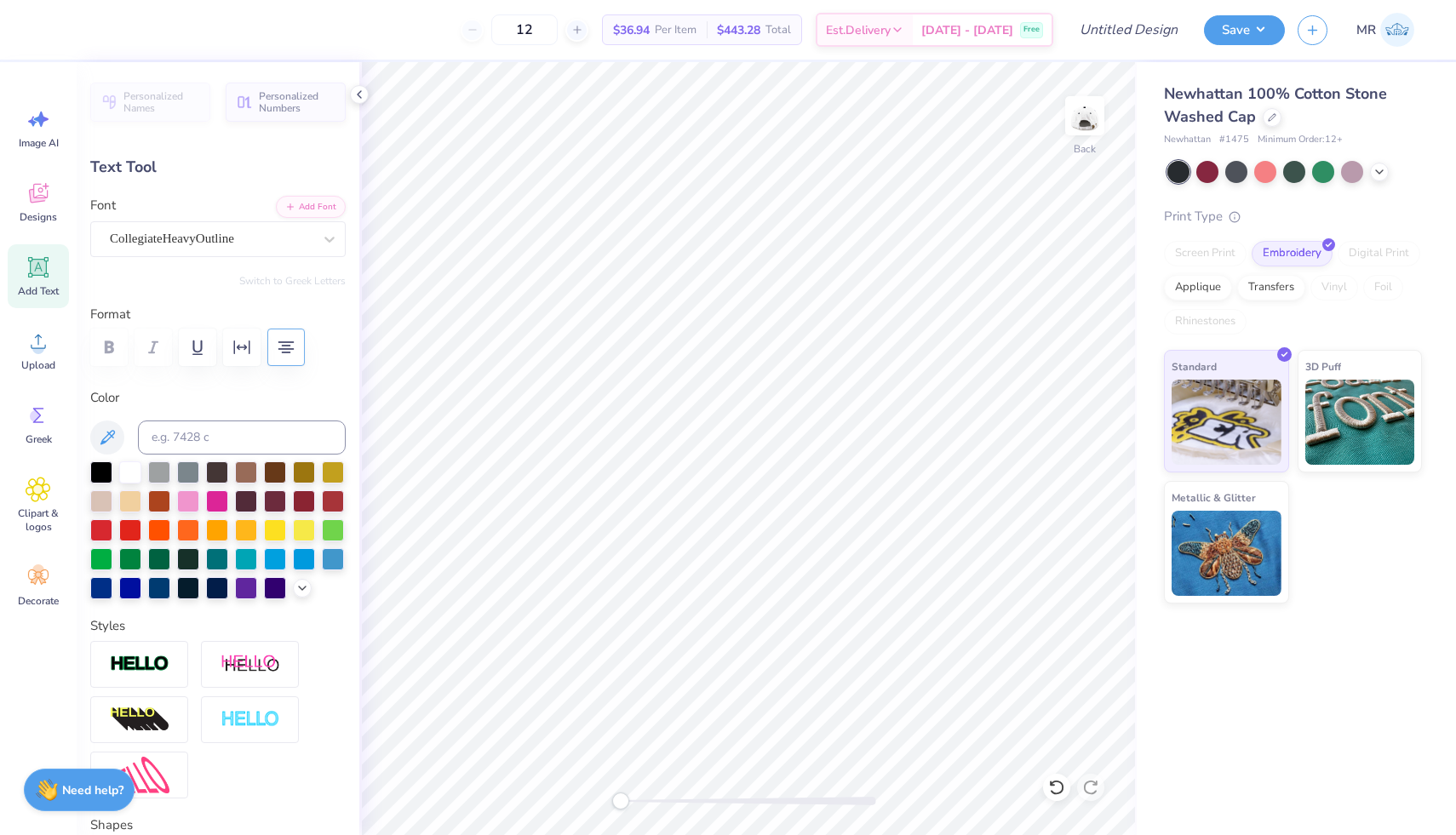
scroll to position [1, 2]
type textarea "WEVE GOT YOU COVERED."
click at [216, 234] on div "CollegiateHeavyOutline" at bounding box center [210, 238] width 206 height 26
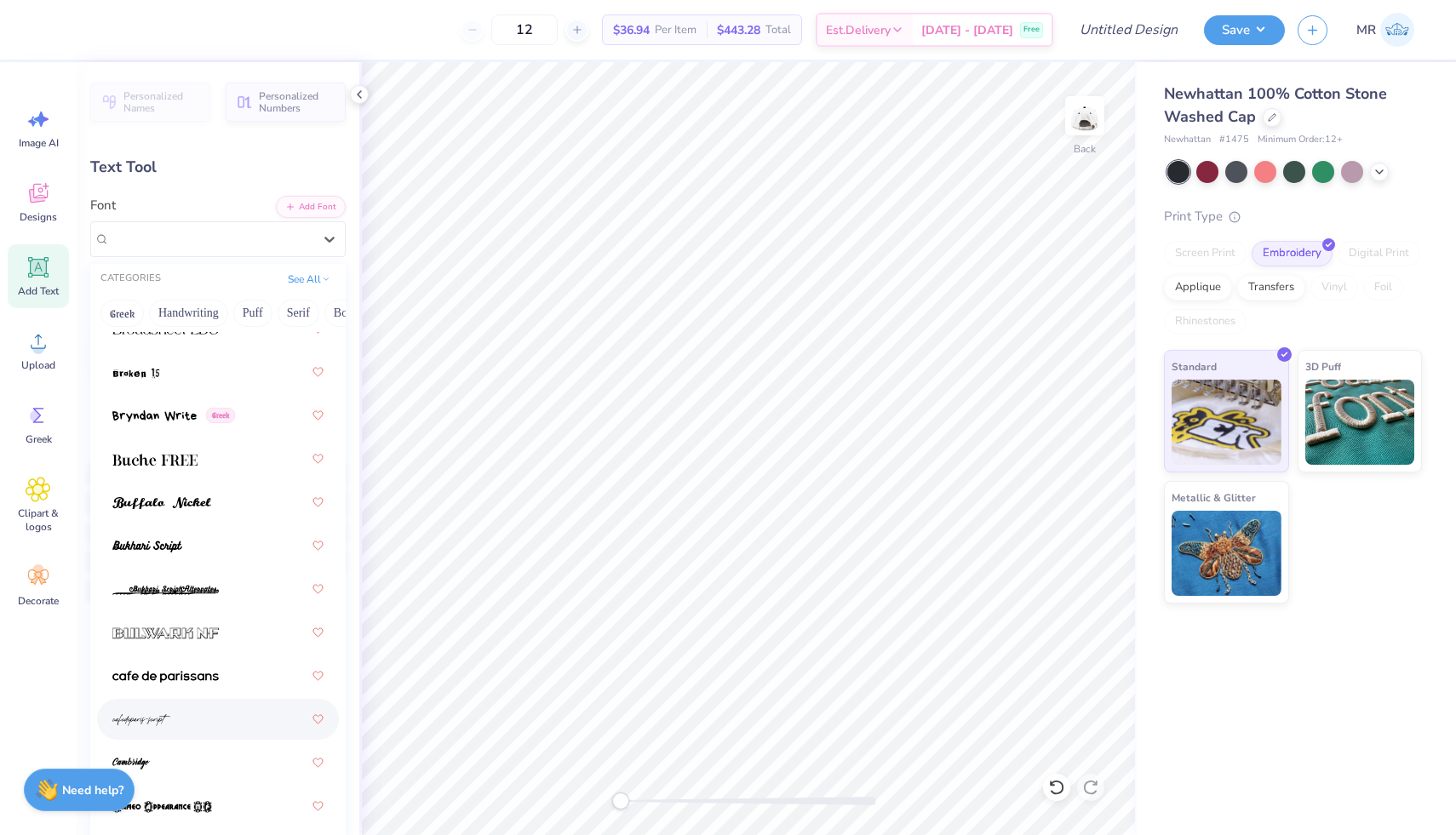
scroll to position [2117, 0]
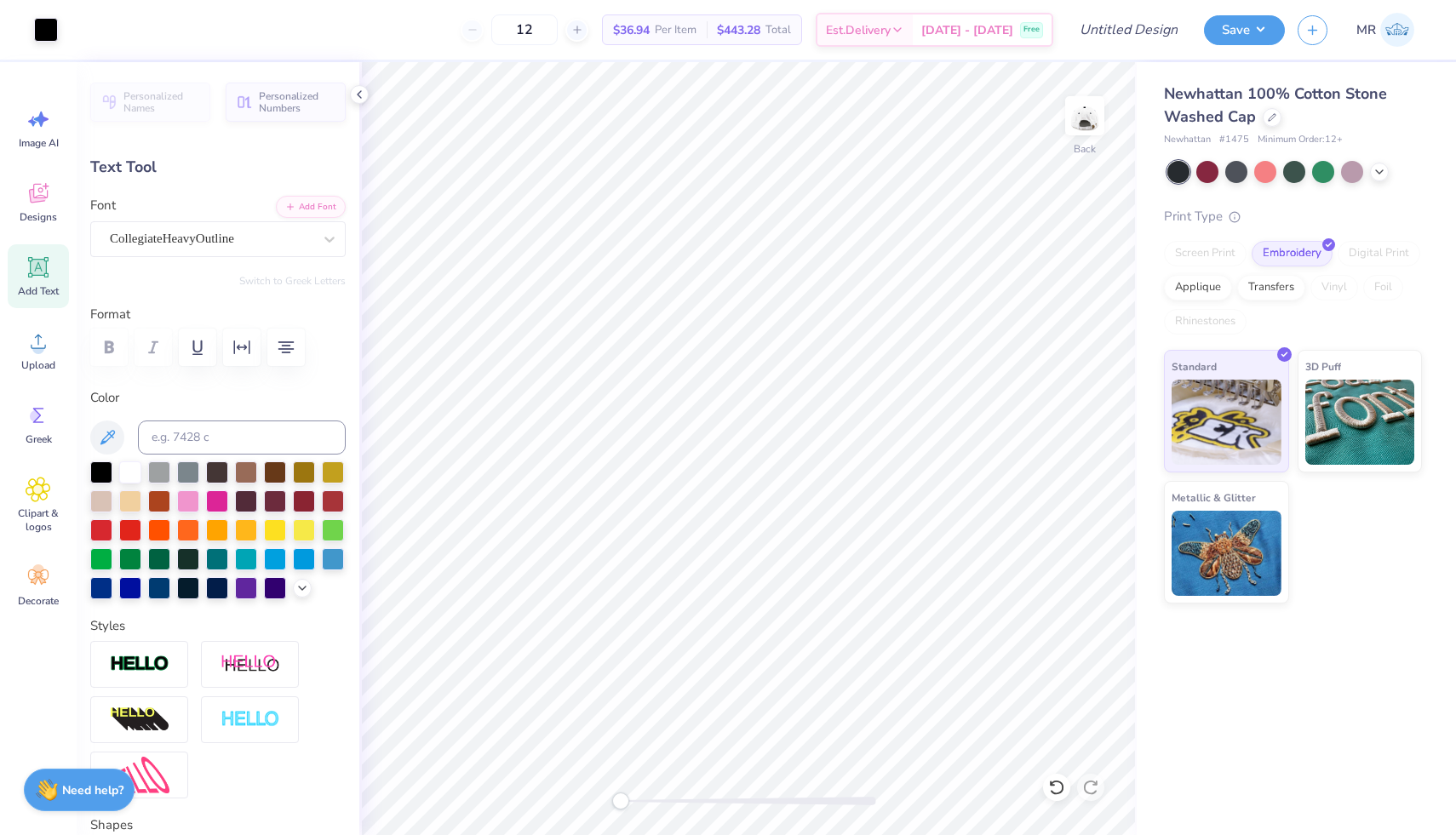
type input "4.98"
type input "1.23"
click at [30, 356] on div "Upload" at bounding box center [39, 349] width 61 height 64
click at [218, 261] on div "Personalized Names Personalized Numbers Text Tool Add Font Font CollegiateHeavy…" at bounding box center [217, 448] width 283 height 773
click at [218, 243] on div "CollegiateHeavyOutline" at bounding box center [210, 238] width 206 height 26
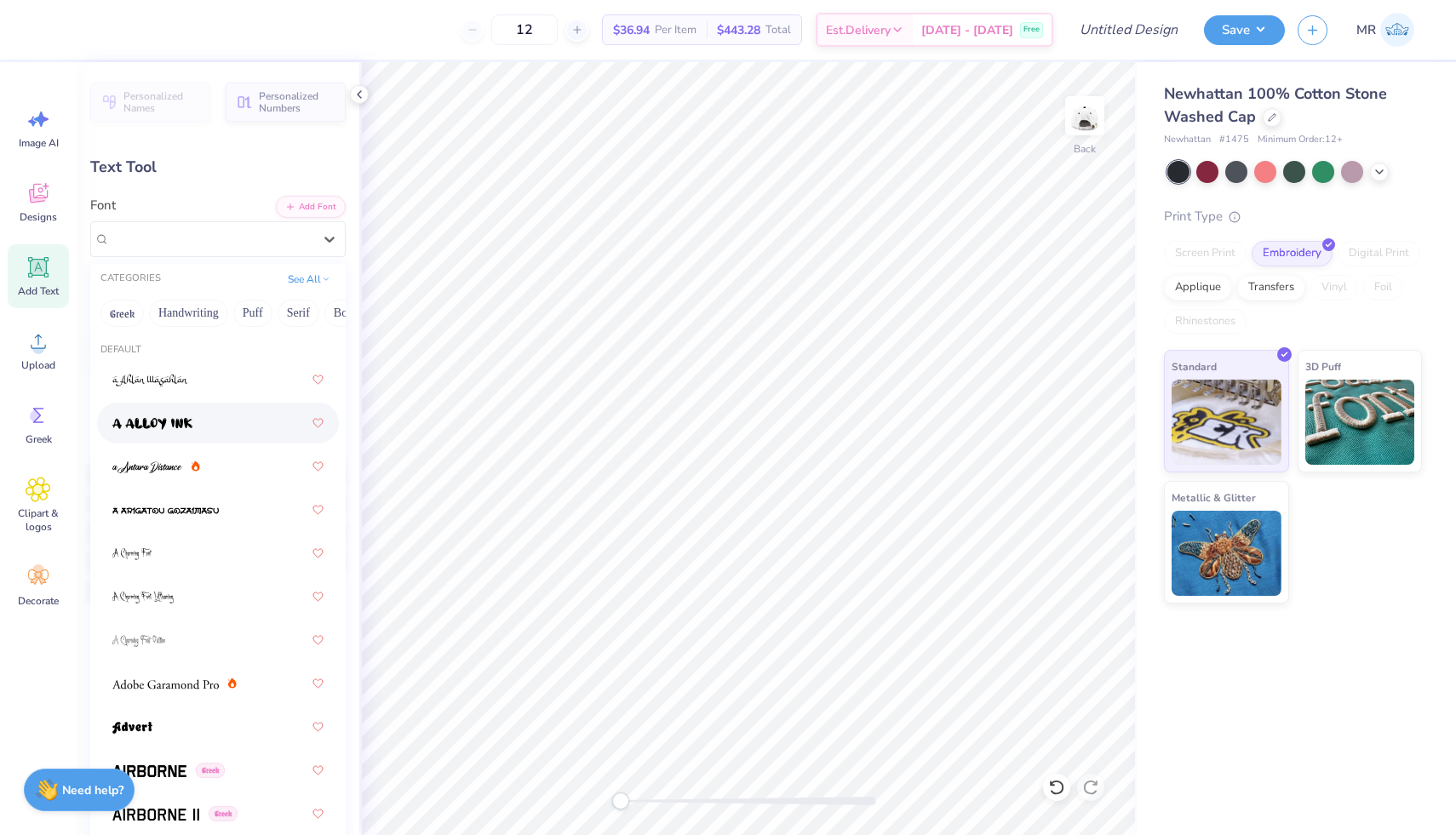
click at [402, 238] on div "12 $36.94 Per Item $443.28 Total Est. Delivery [DATE] - [DATE] Free Design Titl…" at bounding box center [728, 418] width 1456 height 835
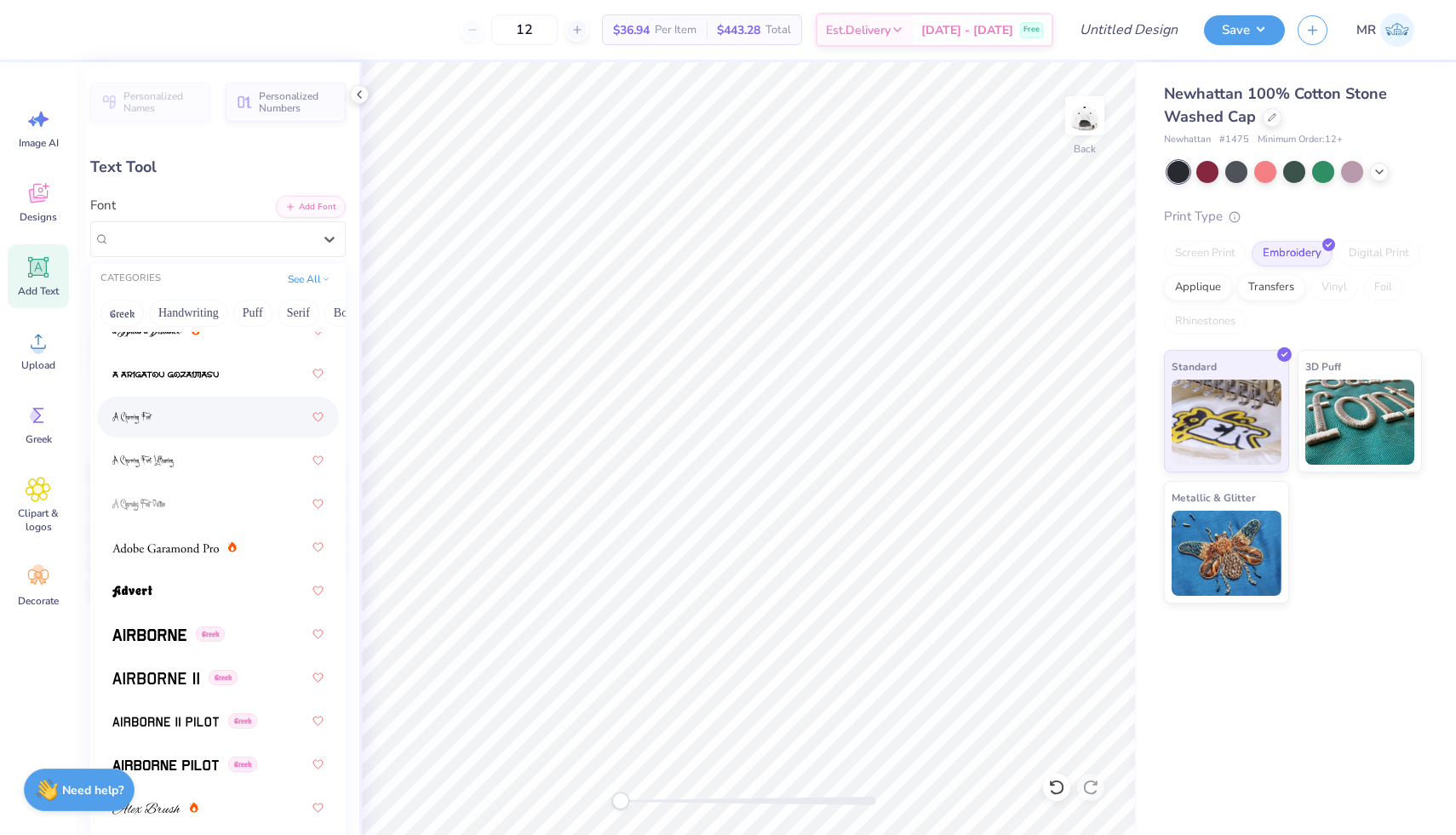
scroll to position [137, 0]
click at [192, 769] on img at bounding box center [165, 763] width 106 height 12
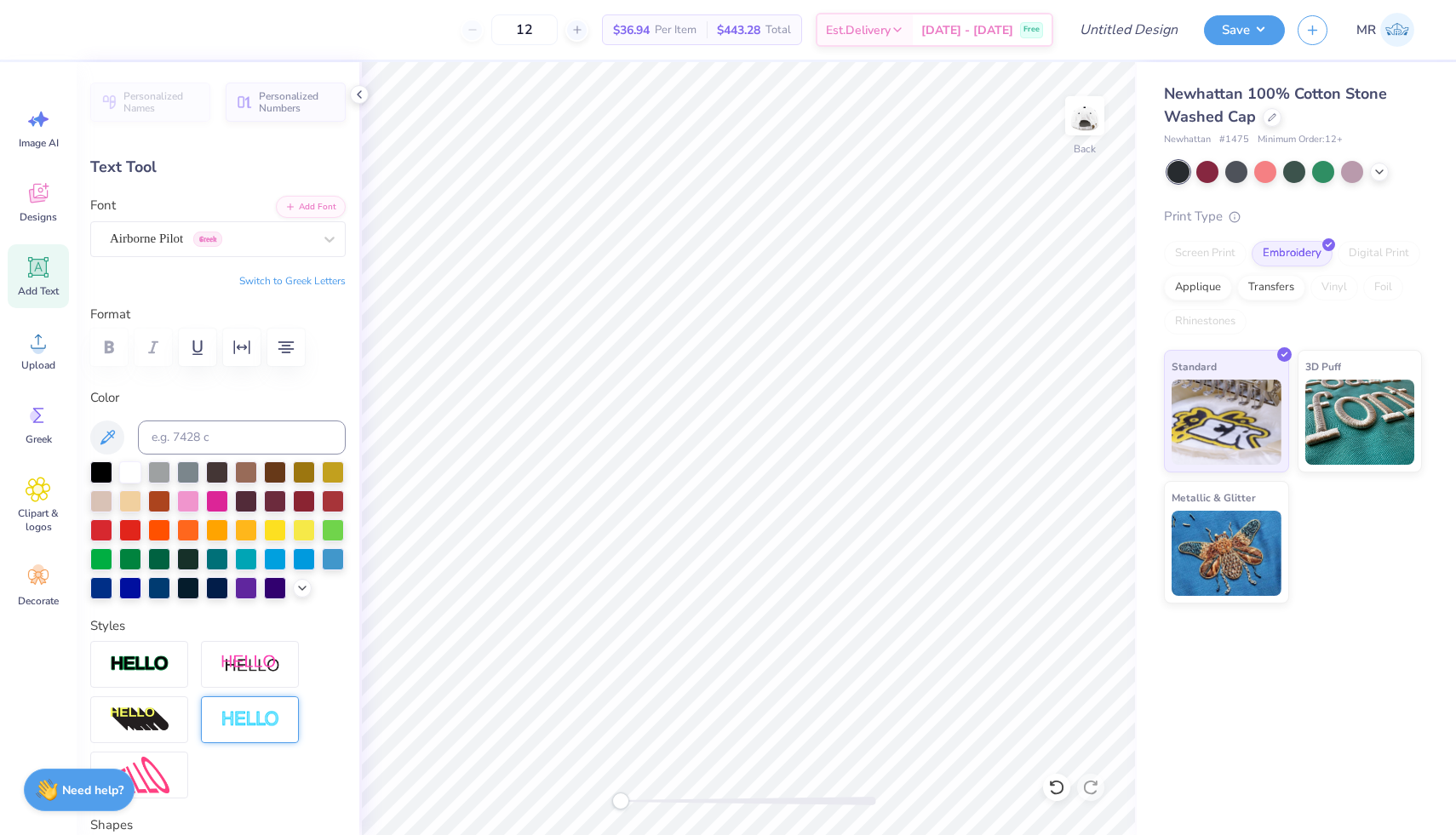
scroll to position [0, 1]
type textarea "WE'VE GOT YOU COVERED."
type input "4.61"
type input "1.22"
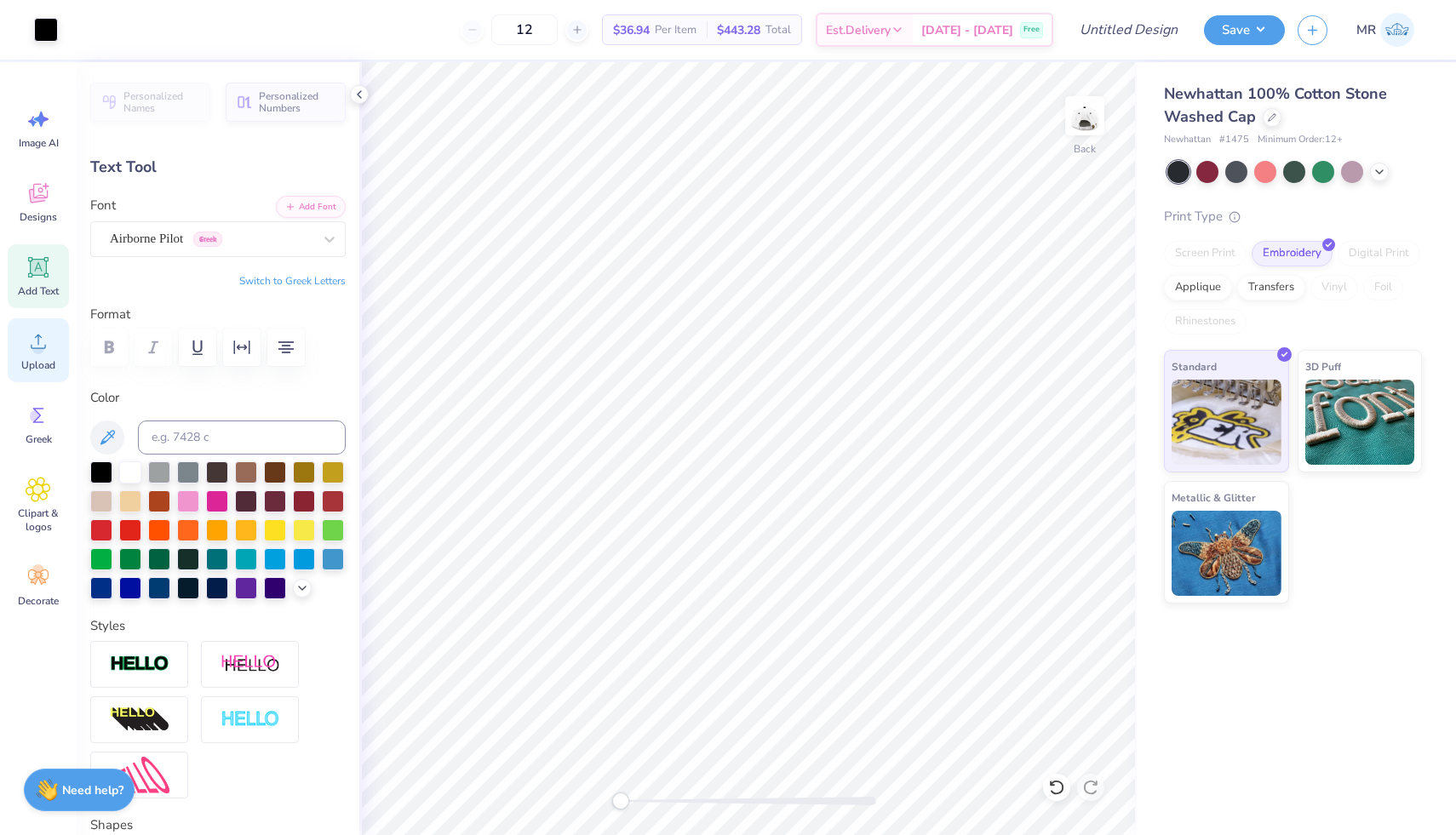
click at [19, 354] on div "Upload" at bounding box center [39, 349] width 61 height 64
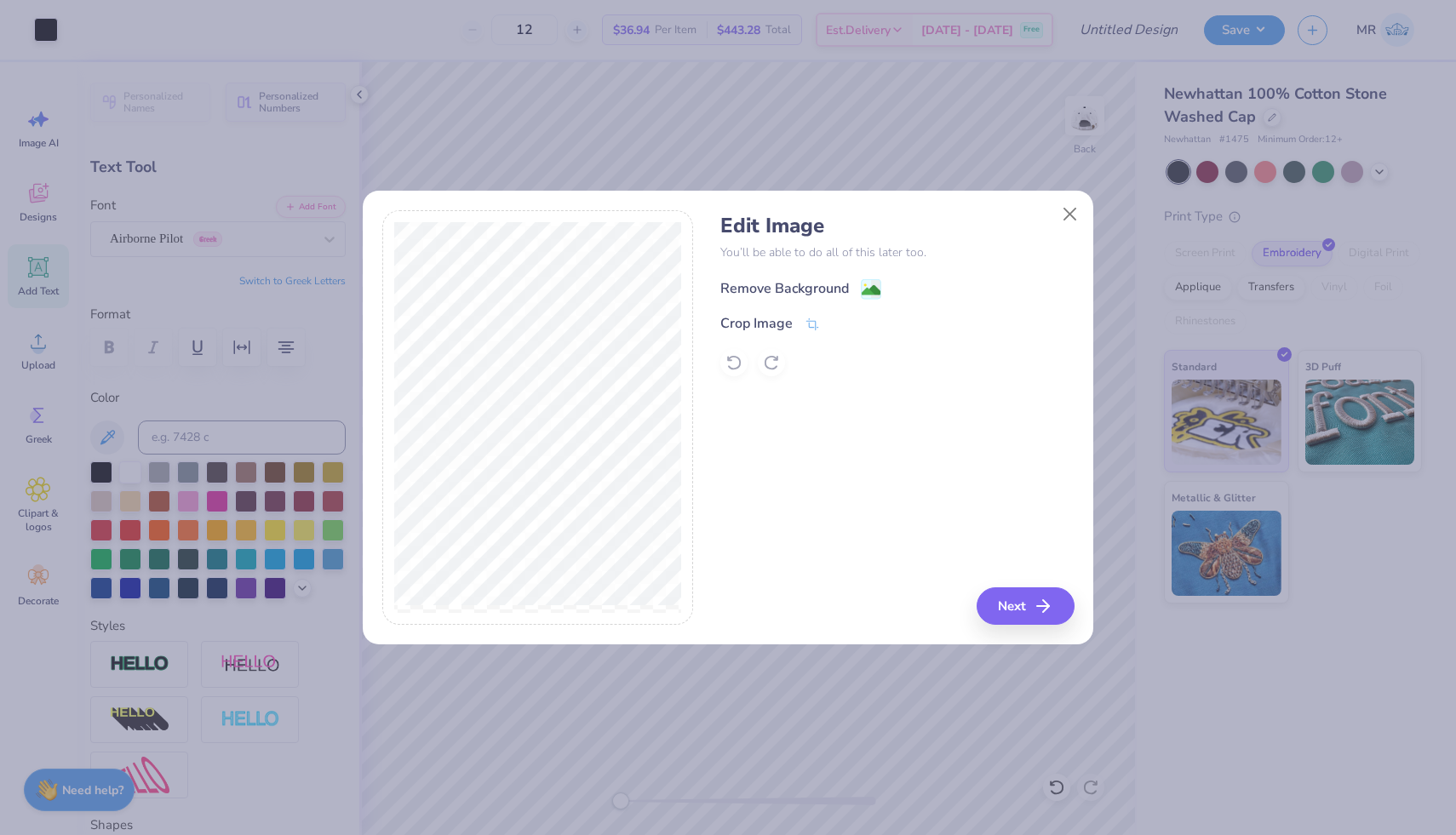
click at [846, 287] on div "Remove Background" at bounding box center [784, 288] width 128 height 21
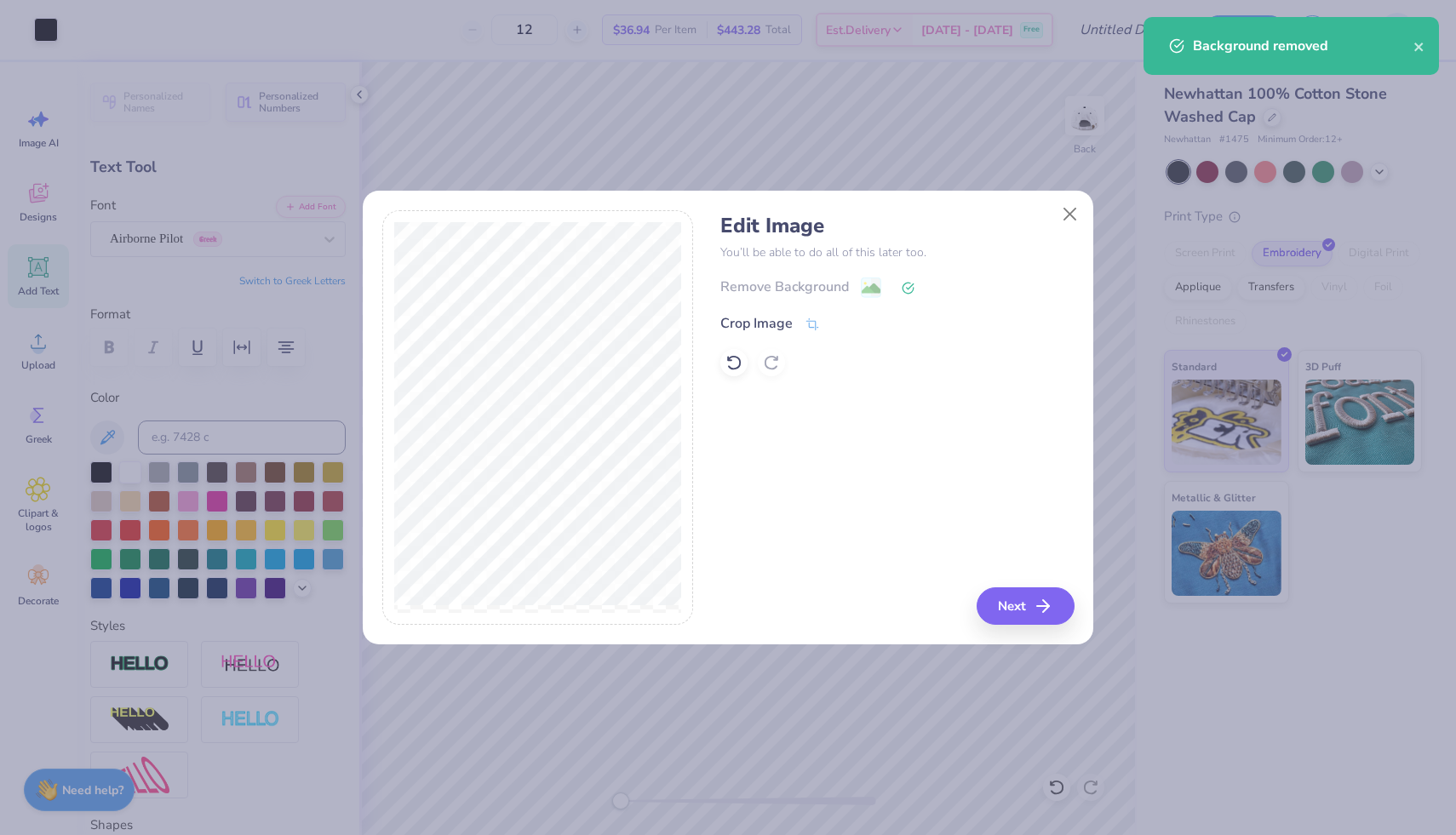
click at [1013, 577] on div "Edit Image You’ll be able to do all of this later too. Remove Background Crop I…" at bounding box center [896, 418] width 353 height 416
click at [1028, 597] on button "Next" at bounding box center [1028, 606] width 98 height 38
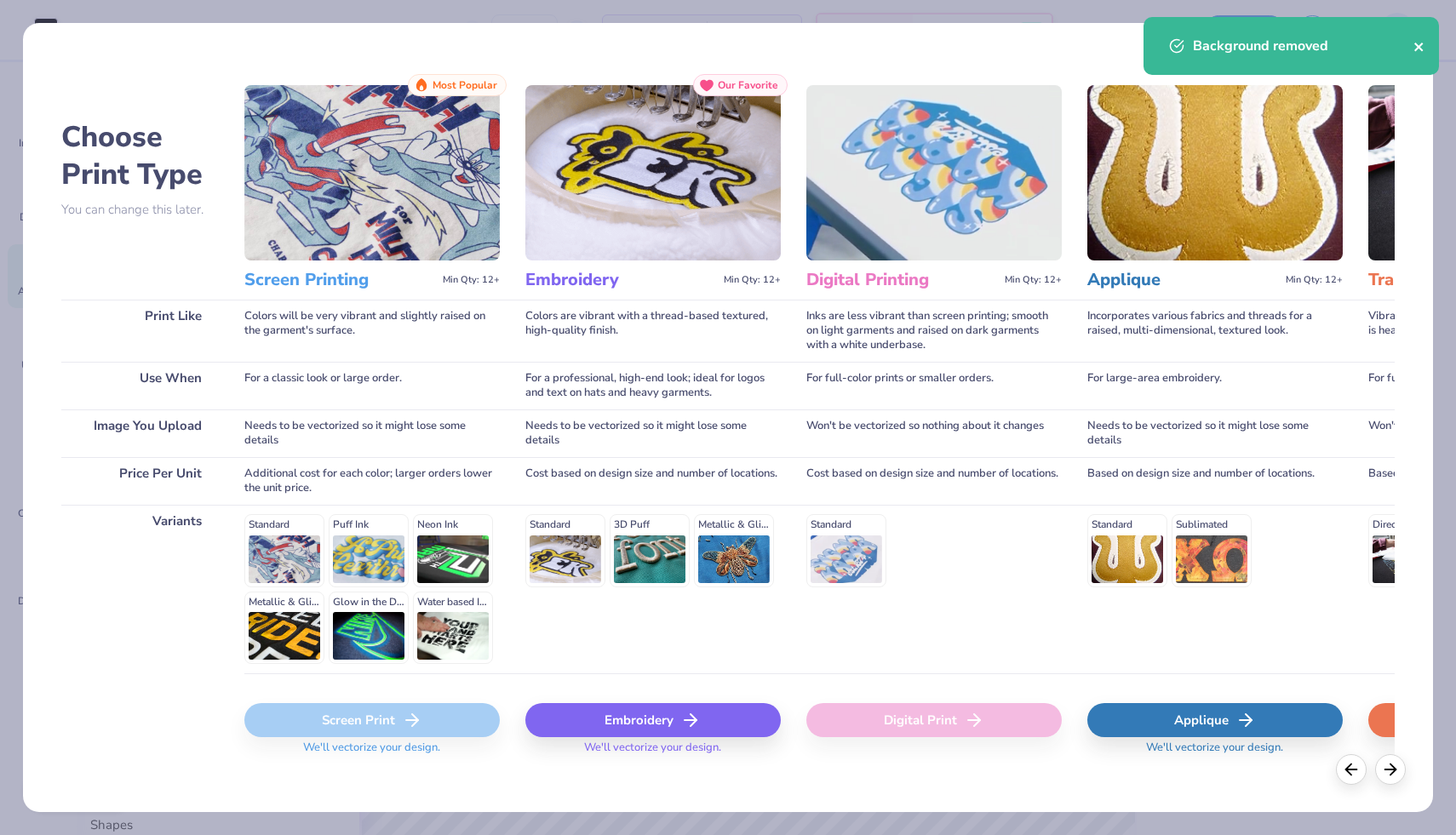
click at [1414, 43] on icon "close" at bounding box center [1418, 47] width 12 height 13
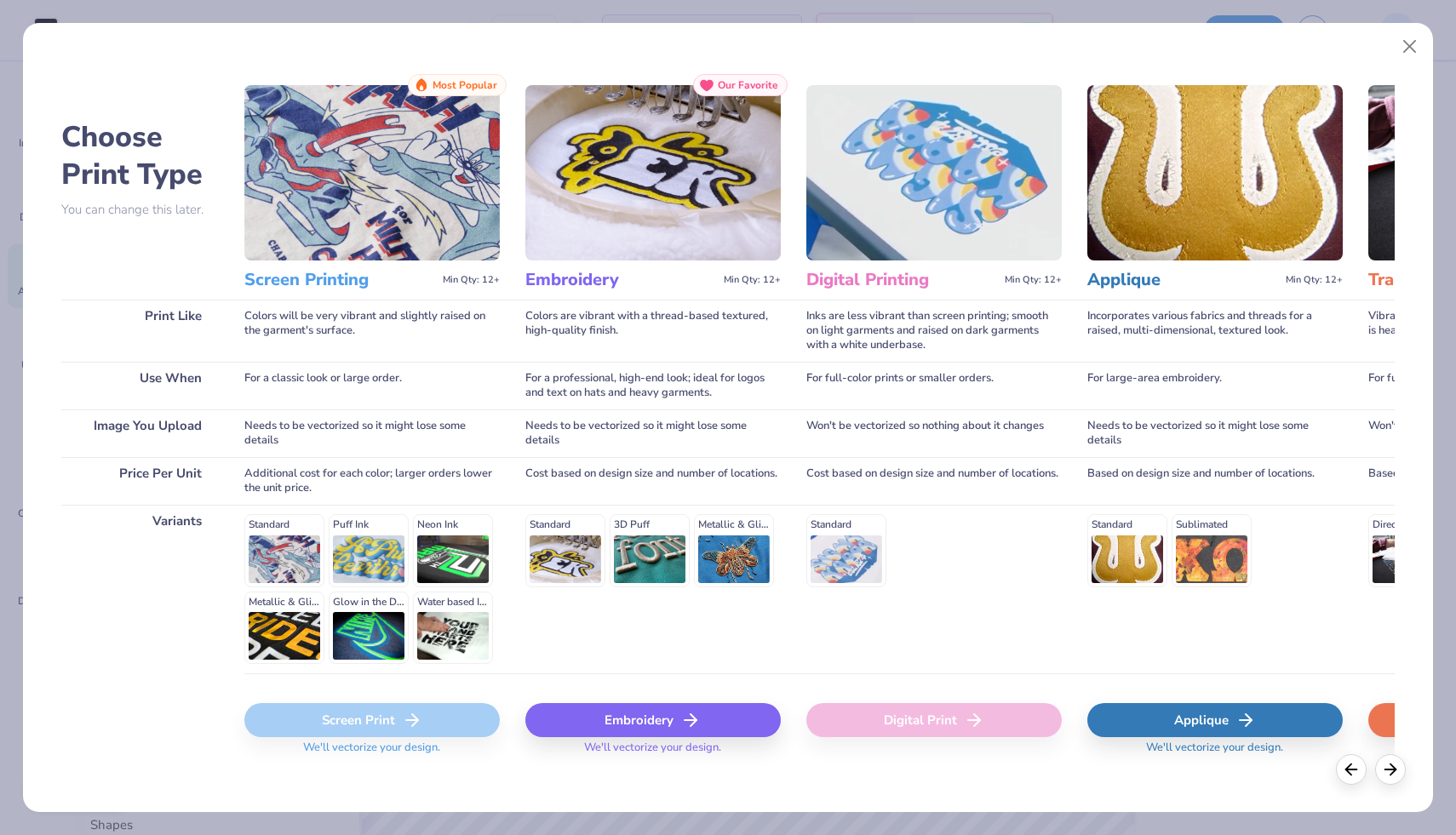
click at [1409, 47] on div "Background removed" at bounding box center [1291, 52] width 302 height 77
click at [676, 704] on div "Embroidery" at bounding box center [653, 720] width 255 height 34
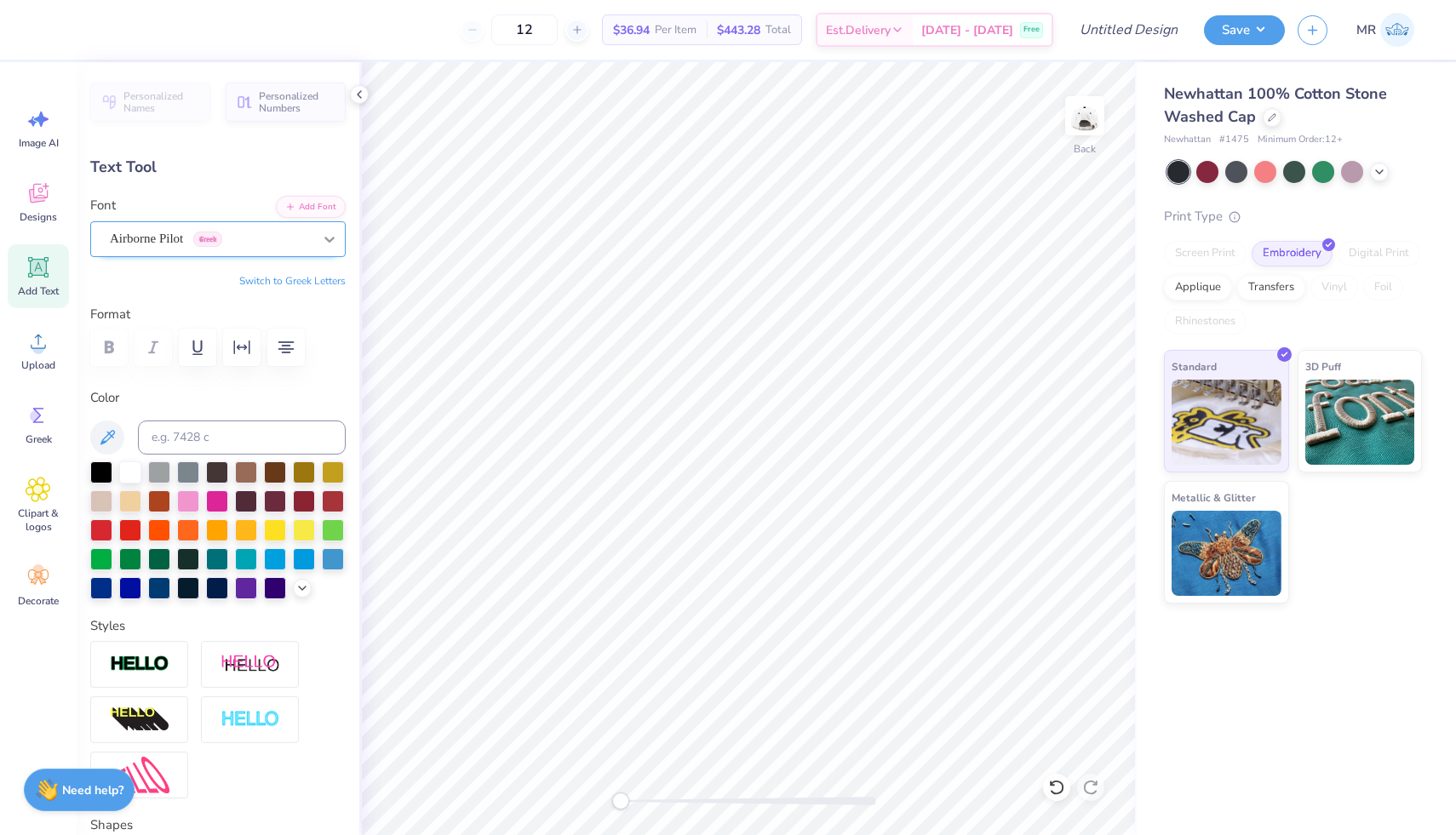
click at [342, 235] on div at bounding box center [330, 239] width 31 height 31
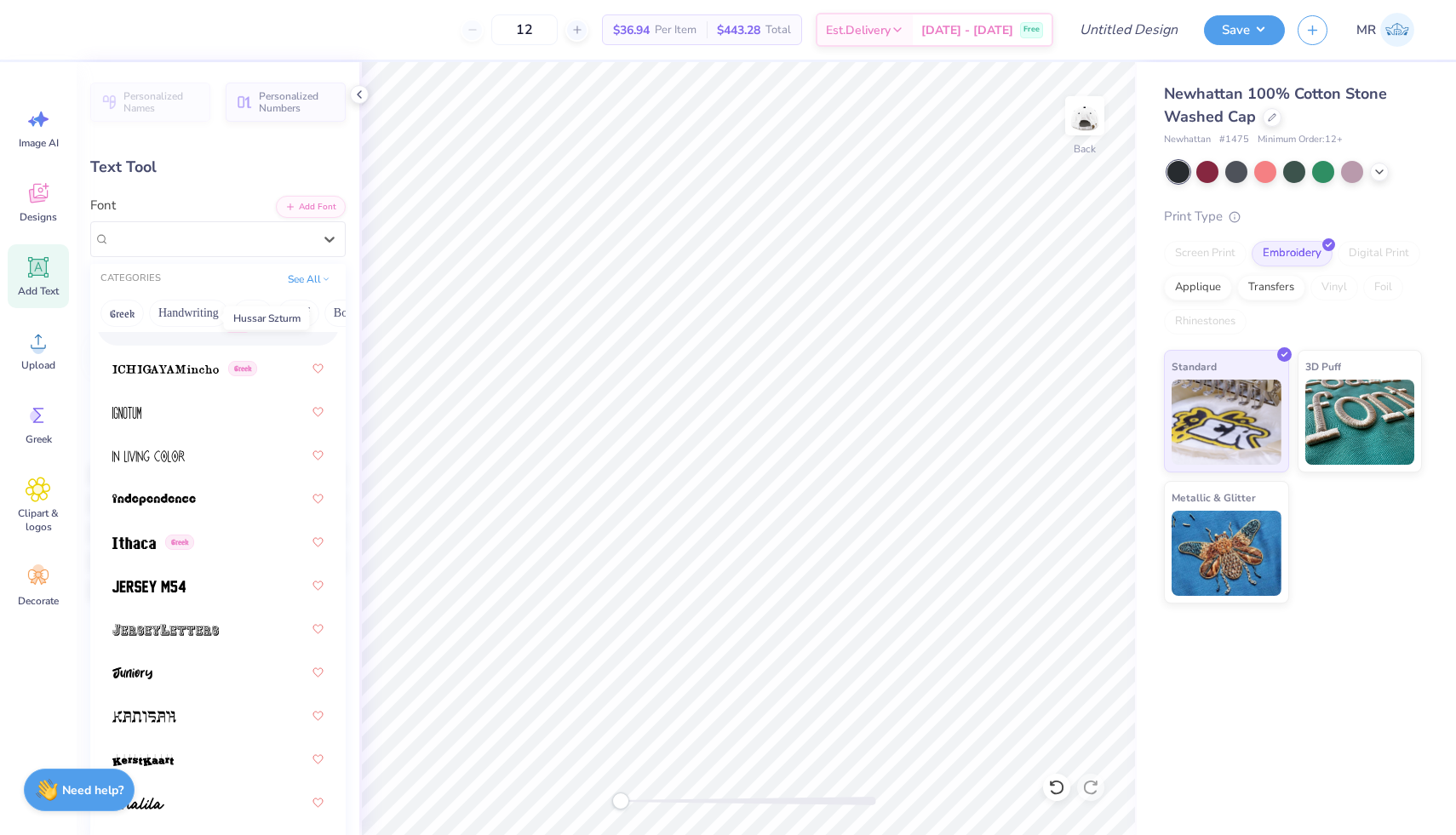
scroll to position [6398, 0]
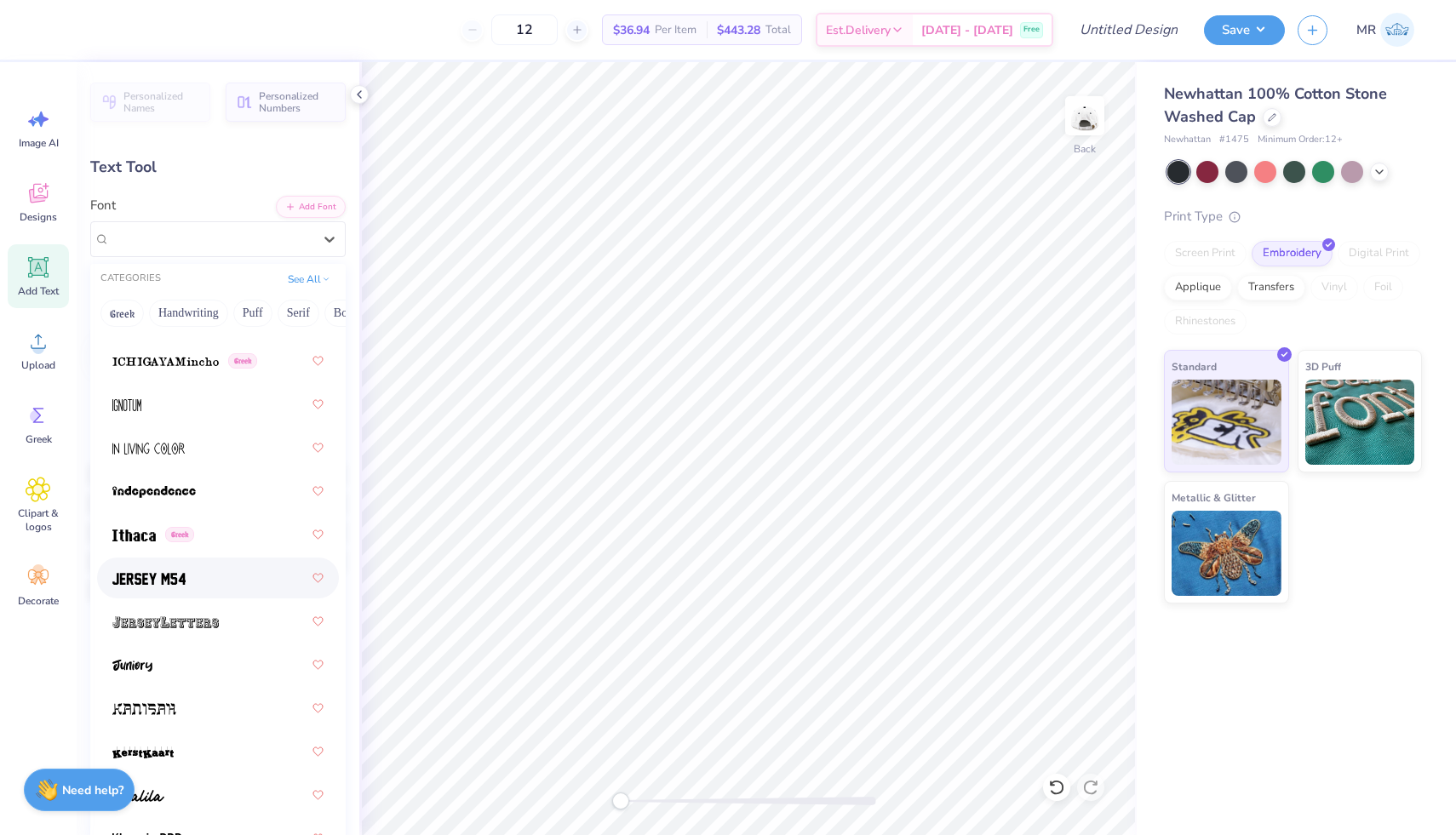
click at [204, 580] on div at bounding box center [217, 577] width 211 height 31
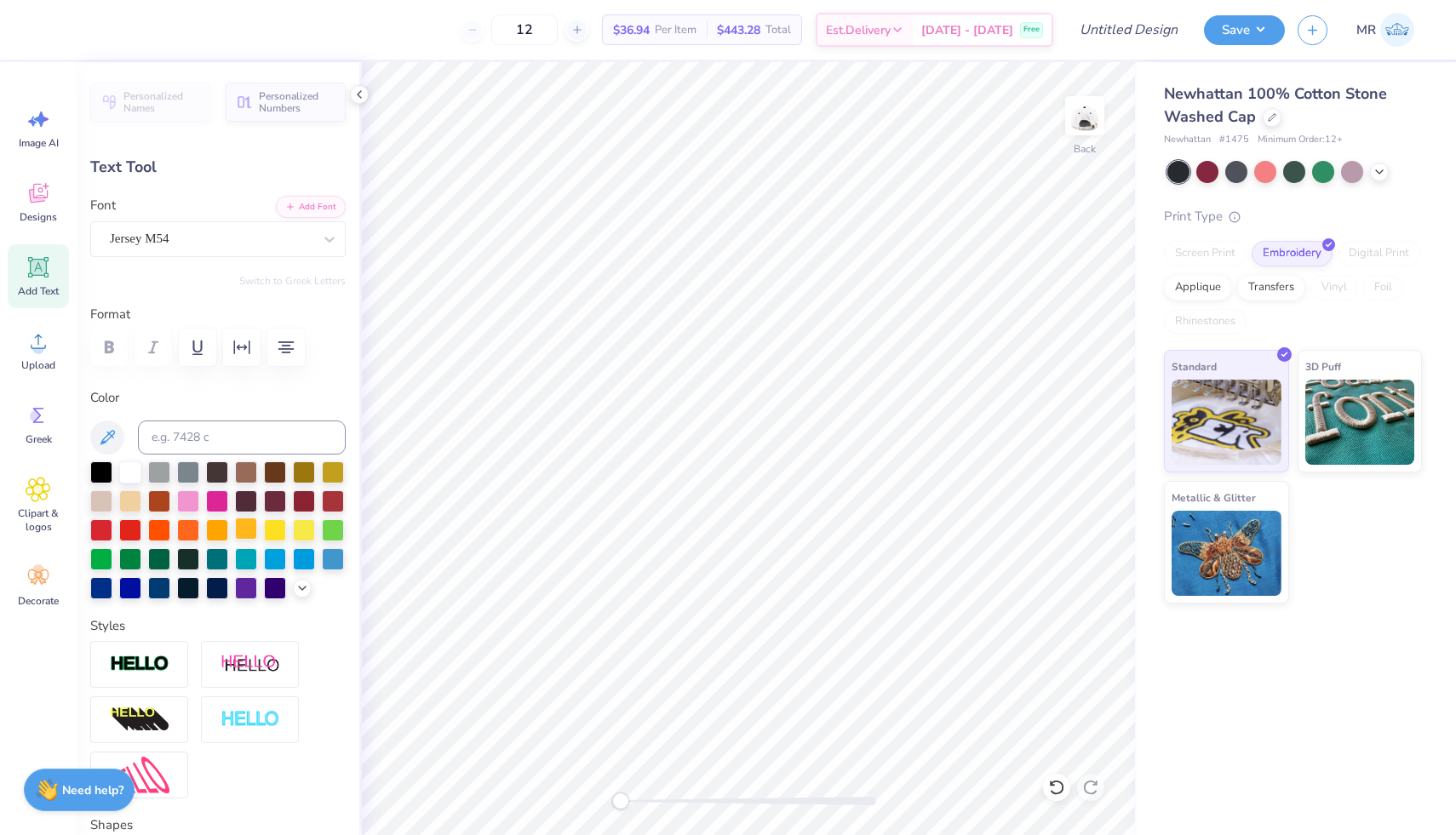
scroll to position [0, 1]
type textarea "WE'VE GOT YOU COVERED."
click at [294, 233] on div "Jersey M54" at bounding box center [210, 238] width 206 height 26
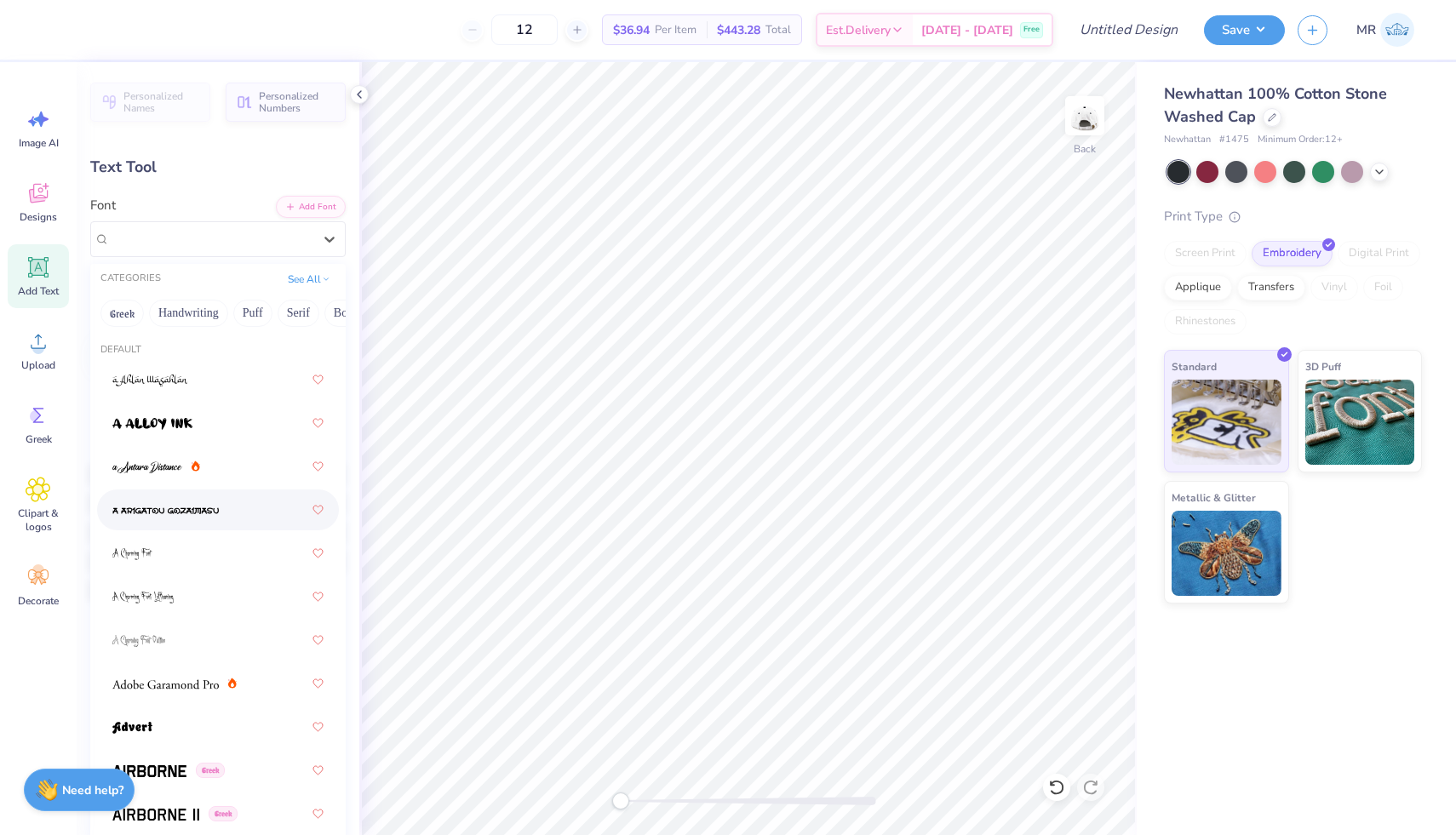
scroll to position [112, 0]
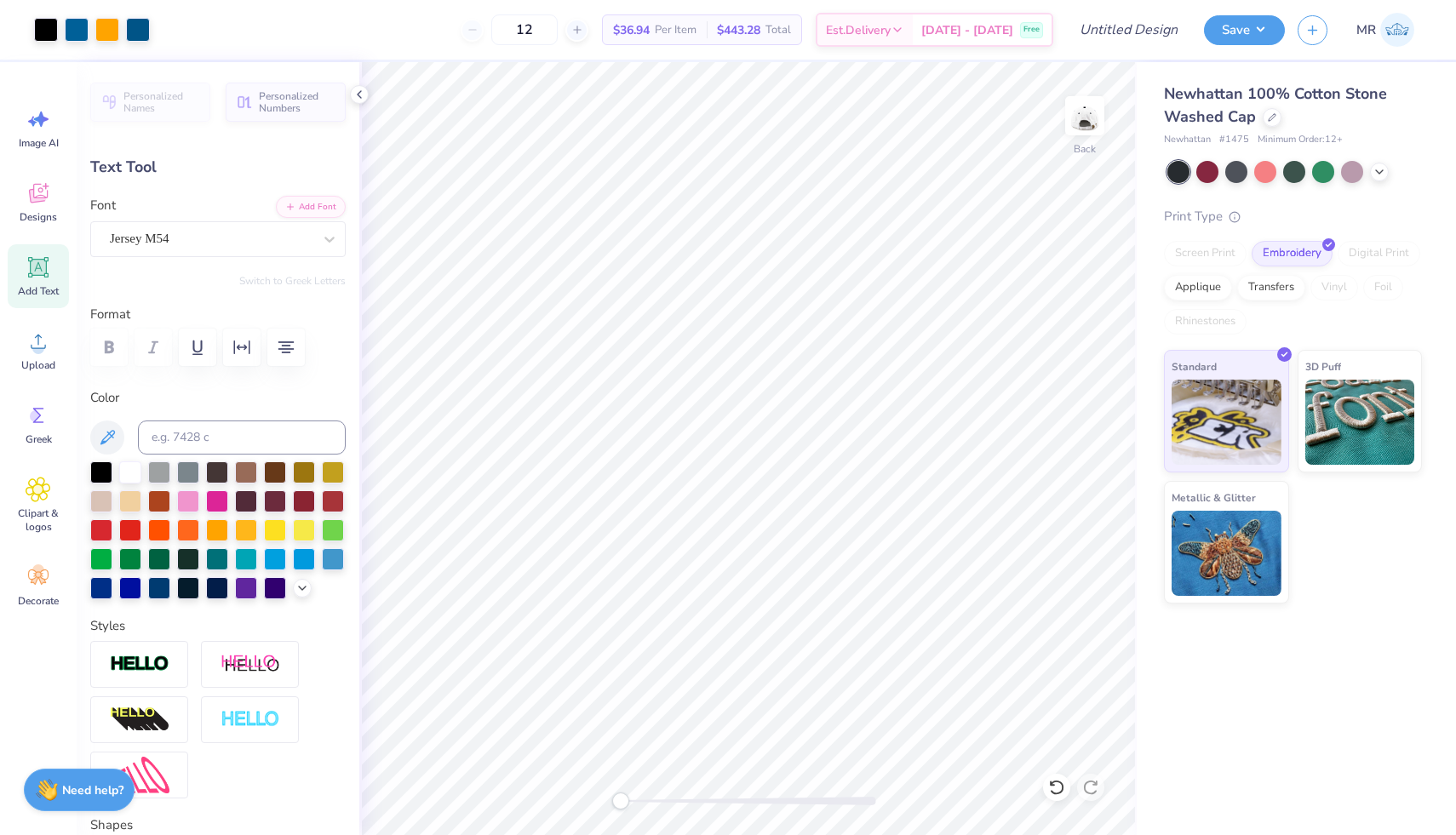
type input "3.64"
type input "1.24"
click at [261, 235] on div "Jersey M54" at bounding box center [210, 238] width 206 height 26
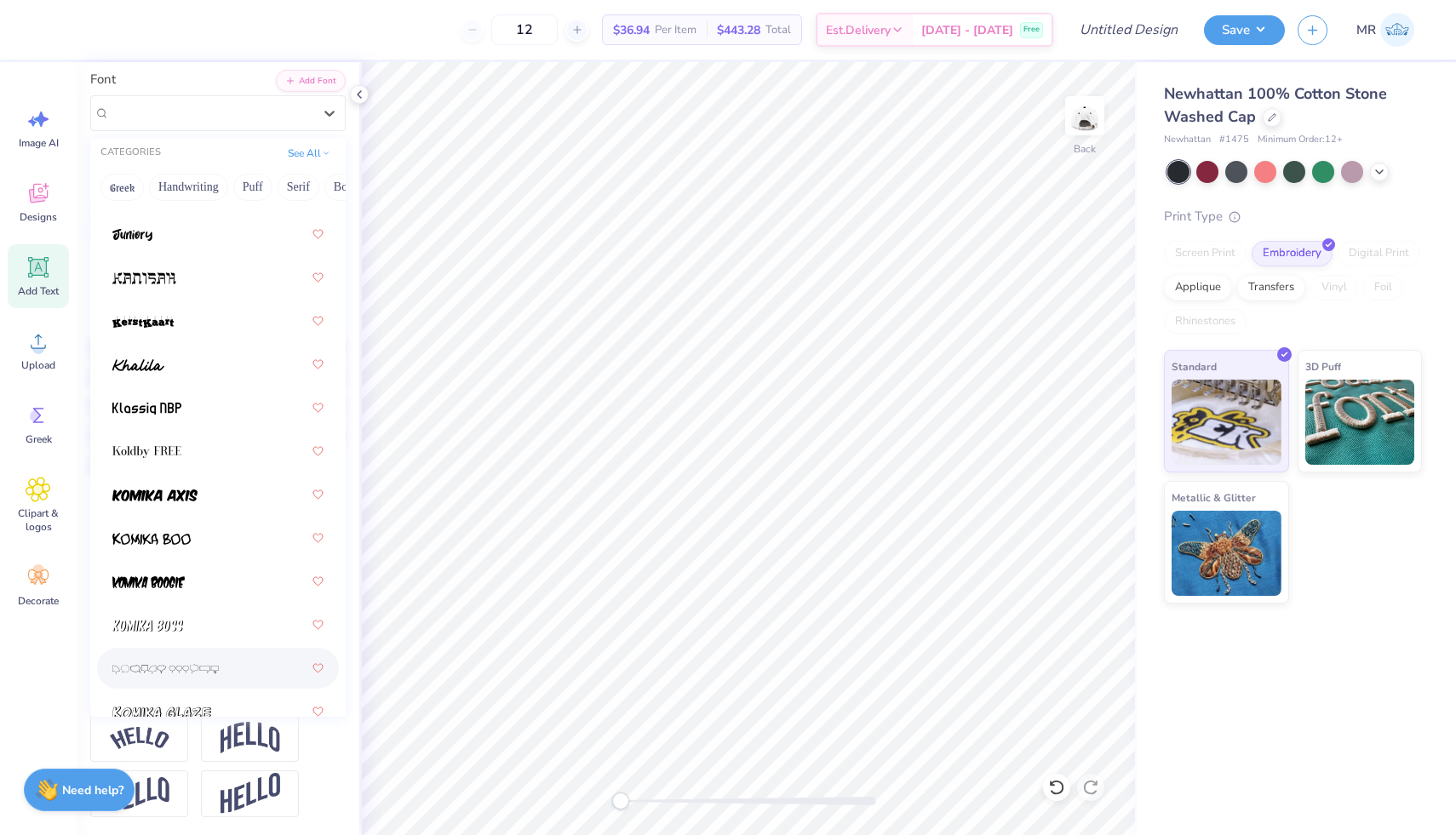
scroll to position [6702, 0]
click at [243, 365] on div at bounding box center [217, 365] width 211 height 31
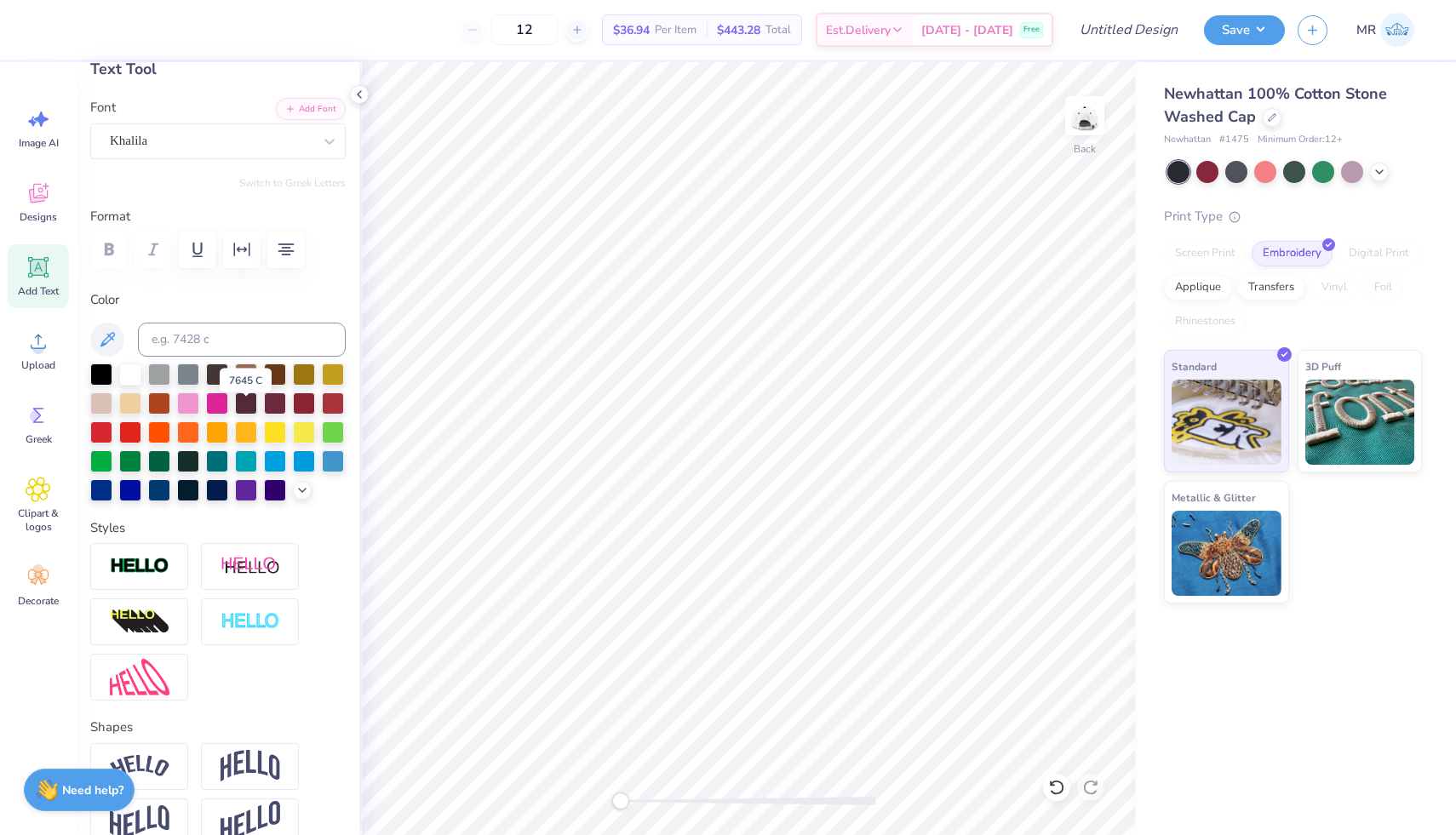
scroll to position [84, 0]
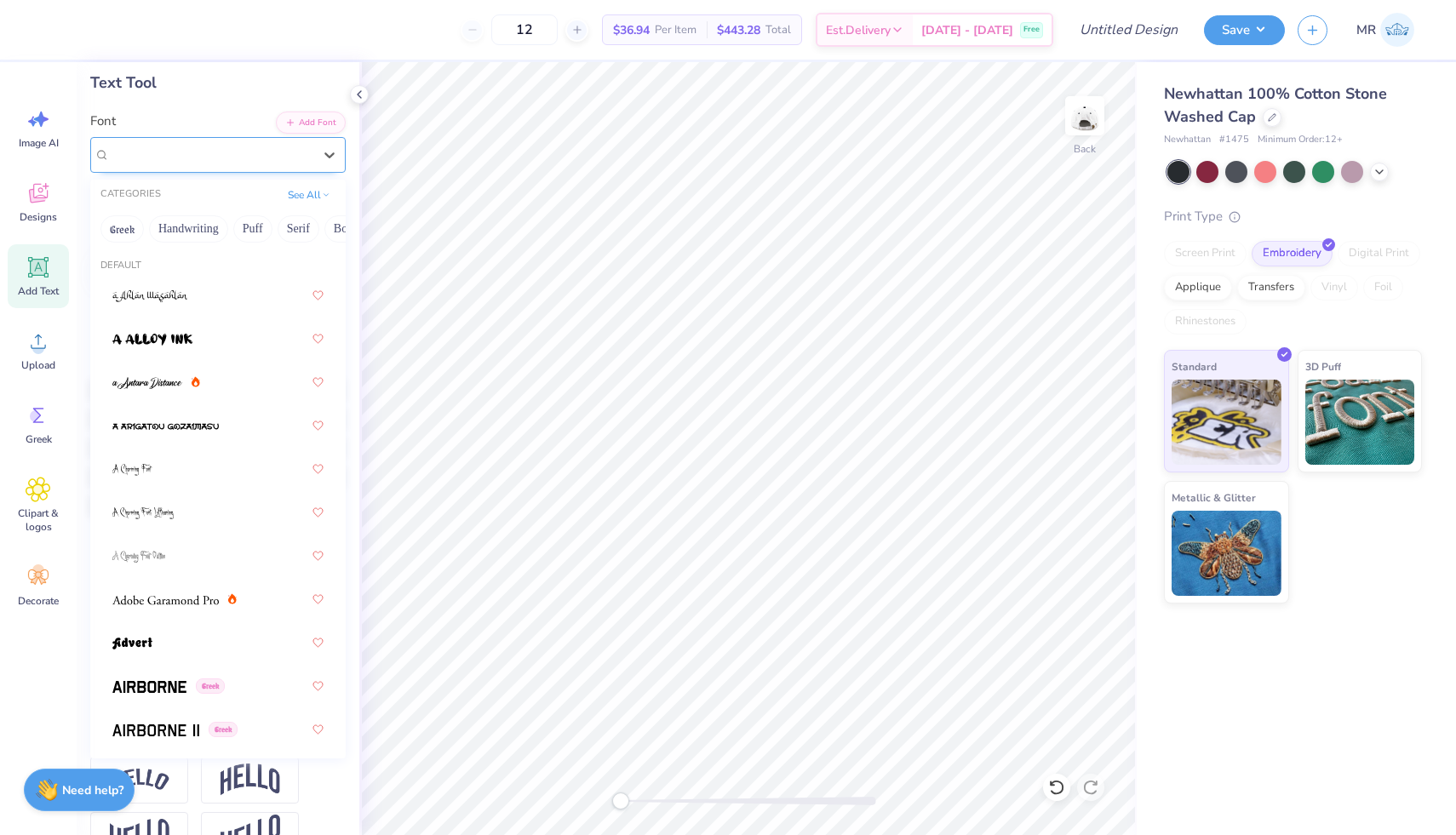
click at [283, 158] on div "Khalila" at bounding box center [210, 154] width 206 height 26
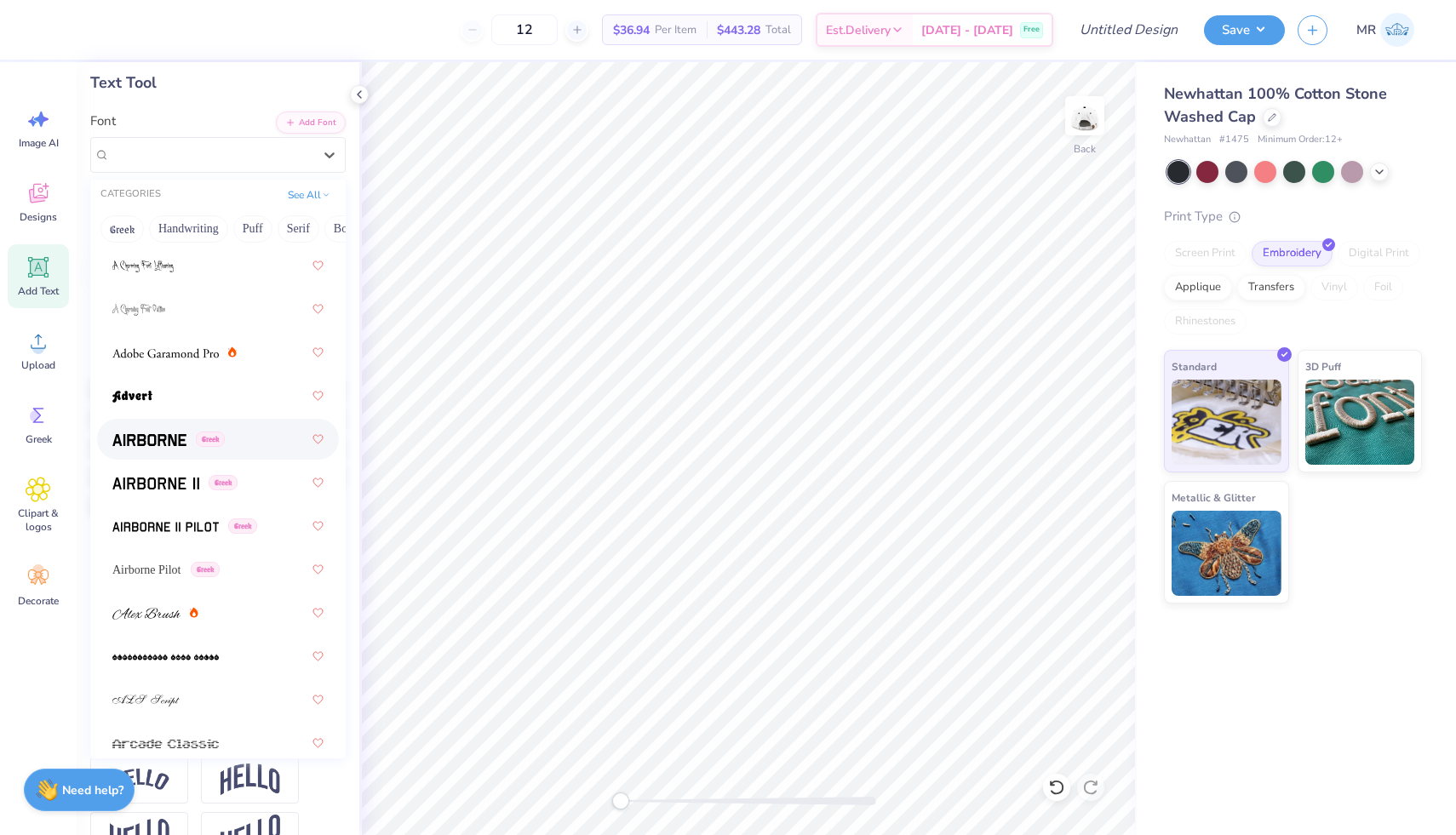
scroll to position [254, 0]
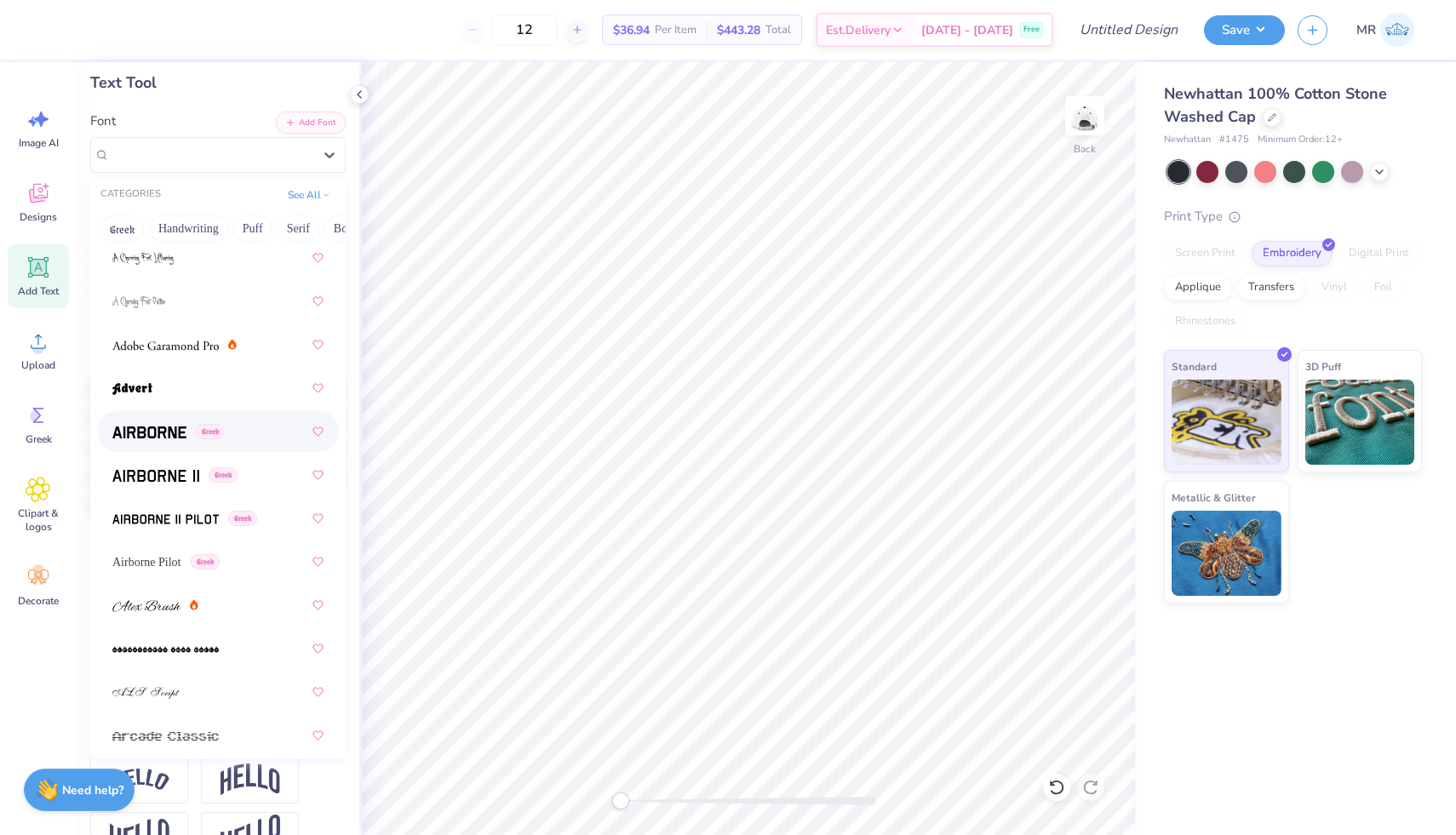
click at [166, 435] on img at bounding box center [149, 432] width 74 height 12
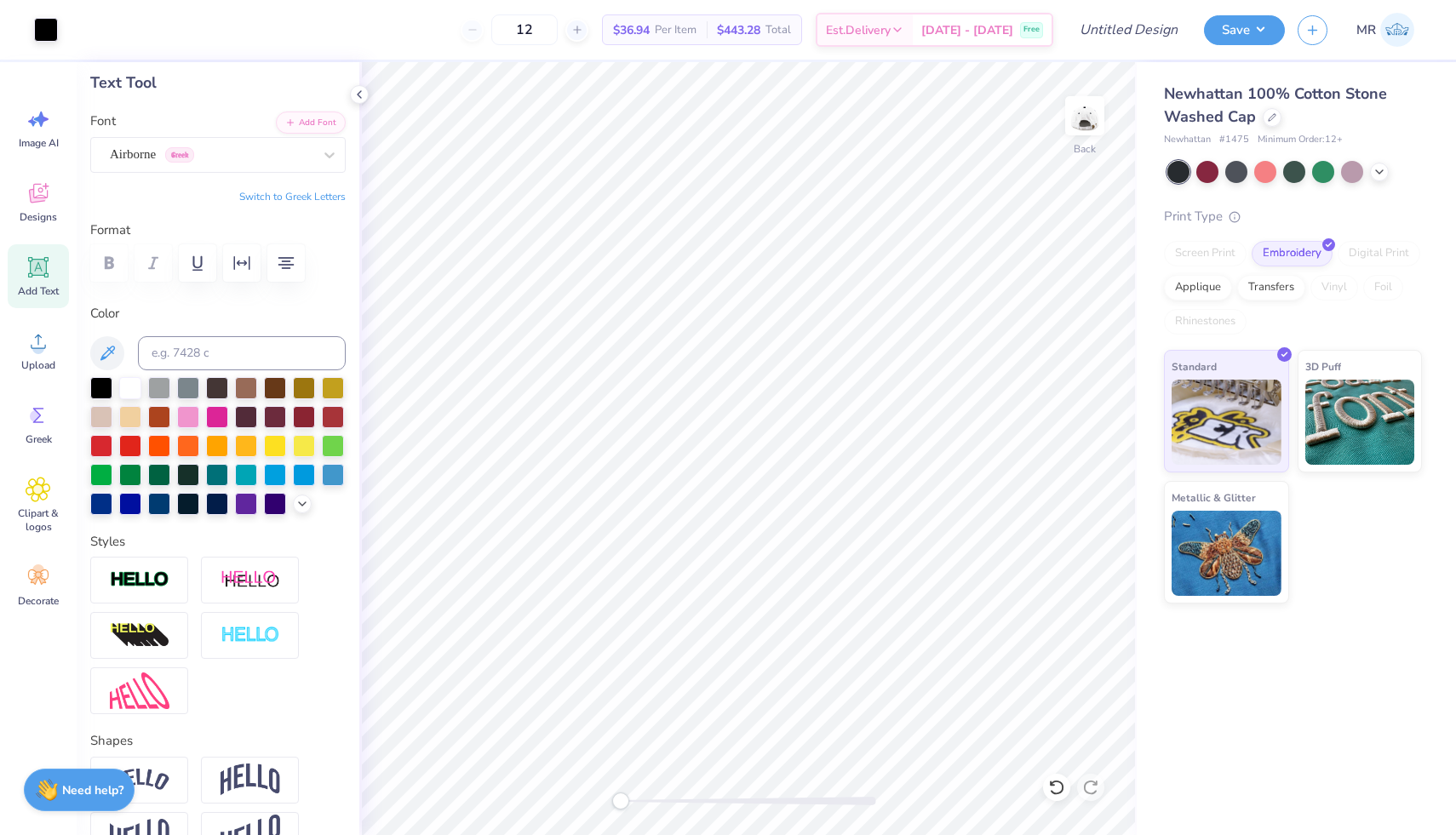
type input "4.61"
type input "1.22"
type input "4.40"
type input "1.17"
click at [1246, 29] on button "Save" at bounding box center [1244, 27] width 81 height 30
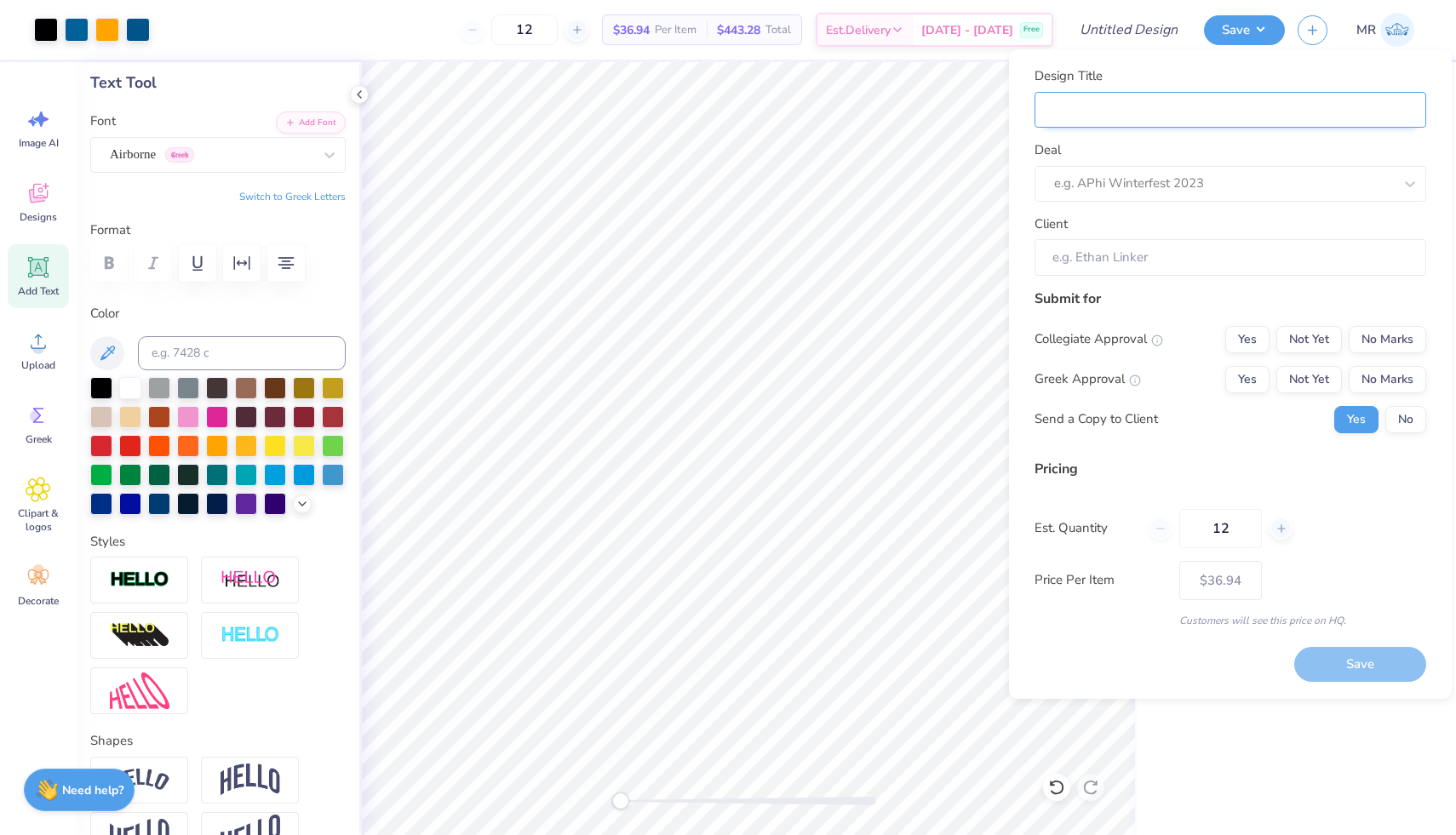
click at [1199, 108] on input "Design Title" at bounding box center [1231, 110] width 392 height 37
type input "Express Logistics Baseball Cap 1"
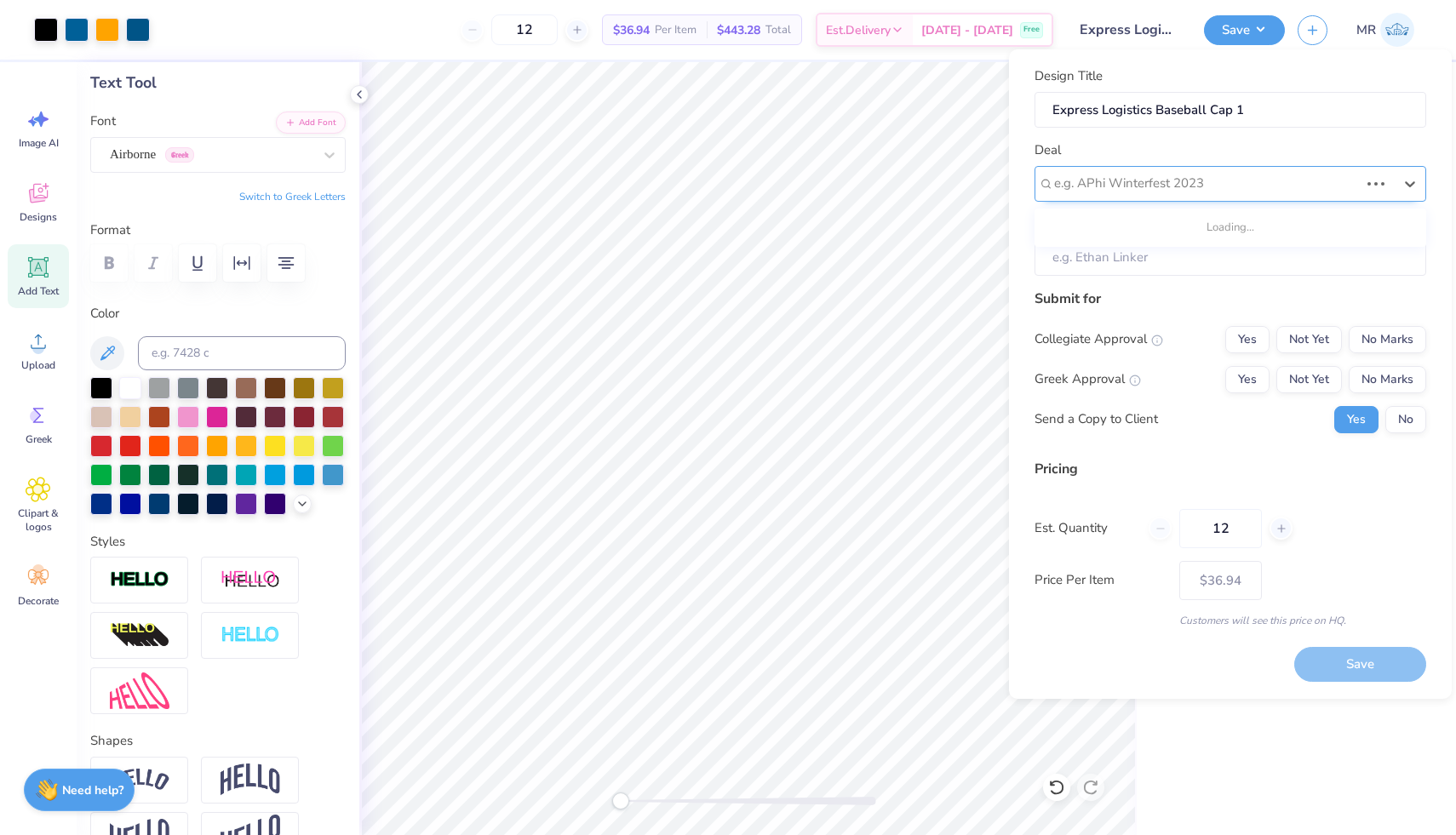
click at [1181, 186] on div at bounding box center [1205, 183] width 304 height 23
click at [1138, 170] on div "e.g. APhi Winterfest 2023" at bounding box center [1231, 184] width 392 height 36
click at [1163, 183] on div at bounding box center [1222, 183] width 339 height 23
click at [1224, 33] on button "Save" at bounding box center [1244, 27] width 81 height 30
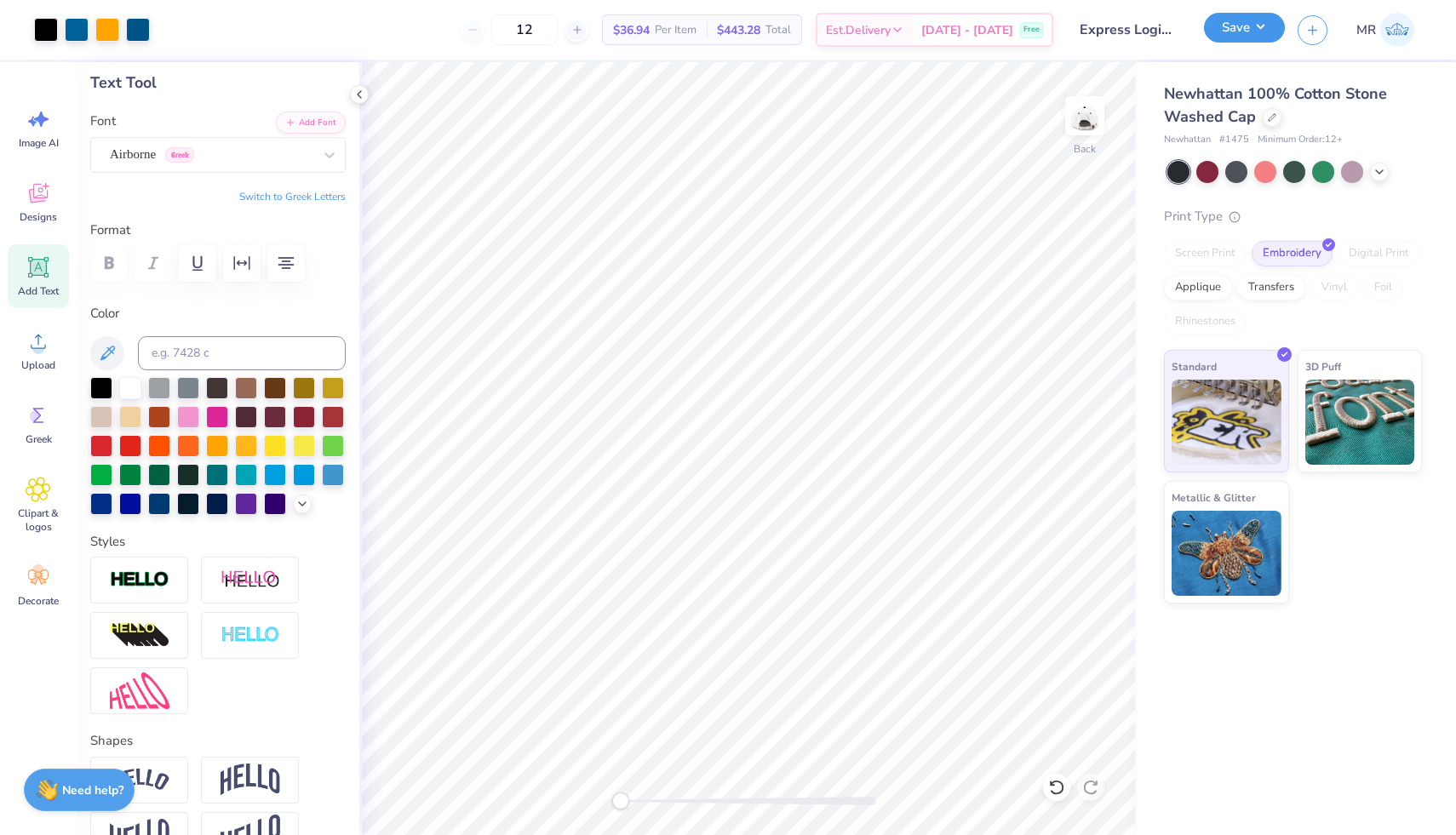
click at [1224, 33] on button "Save" at bounding box center [1244, 27] width 81 height 30
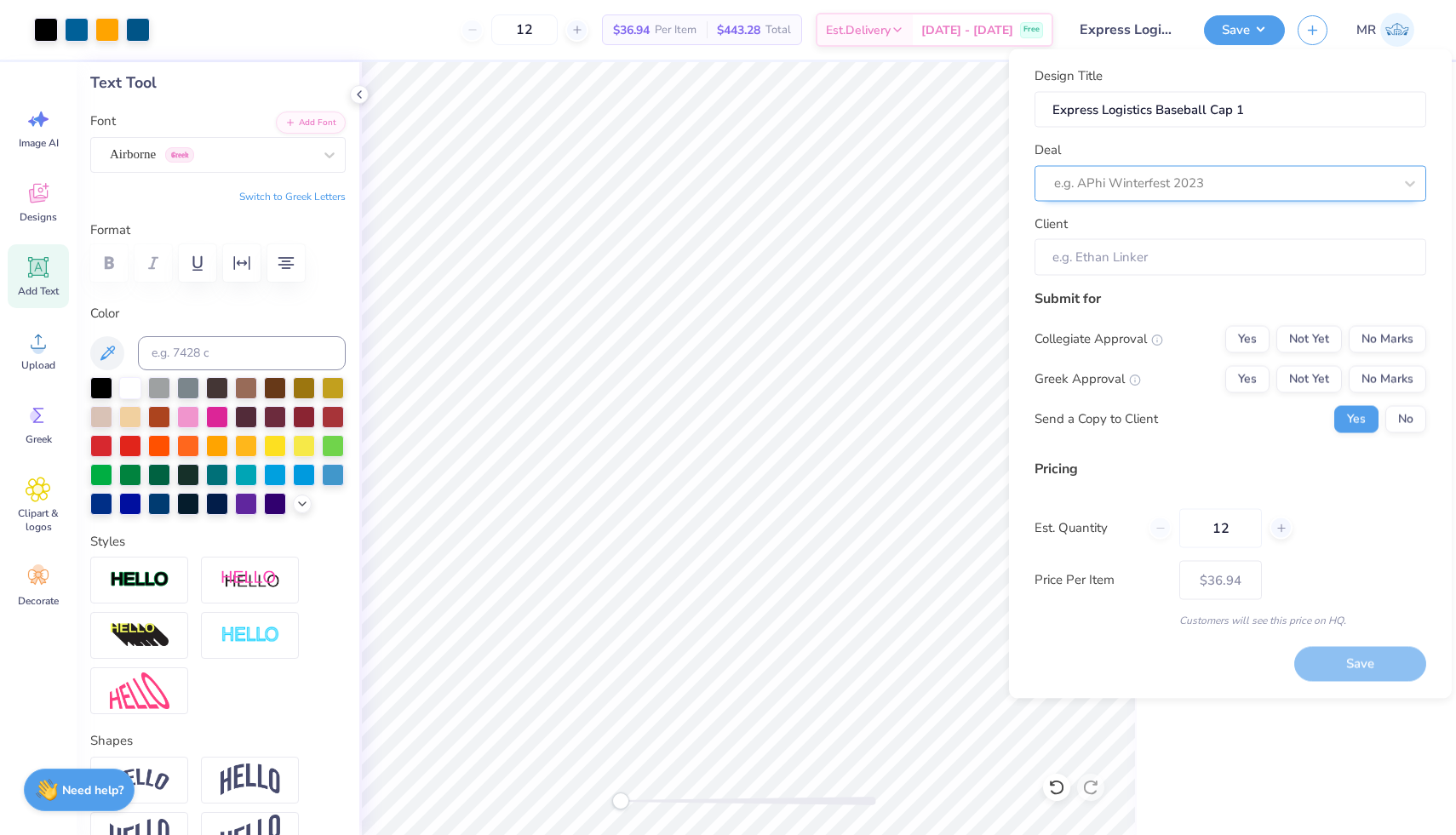
click at [1178, 174] on div at bounding box center [1222, 183] width 339 height 23
click at [1275, 225] on div "Express Logisitics Manufacturing Conference Merch" at bounding box center [1230, 228] width 378 height 28
type input "ex"
type input "[PERSON_NAME]"
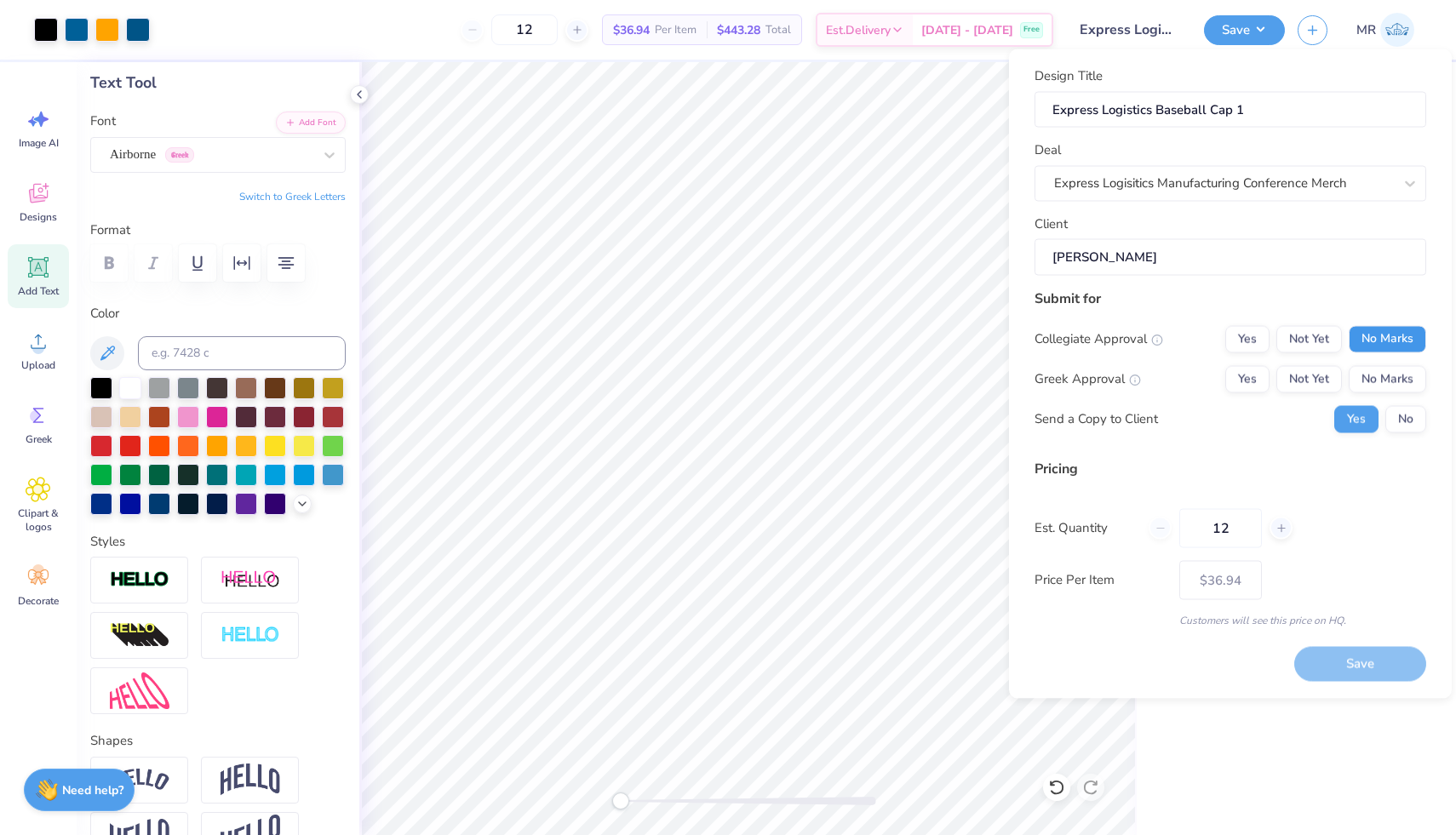
click at [1372, 343] on button "No Marks" at bounding box center [1387, 338] width 77 height 27
click at [1377, 374] on button "No Marks" at bounding box center [1387, 379] width 77 height 27
click at [1333, 666] on button "Save" at bounding box center [1360, 664] width 132 height 35
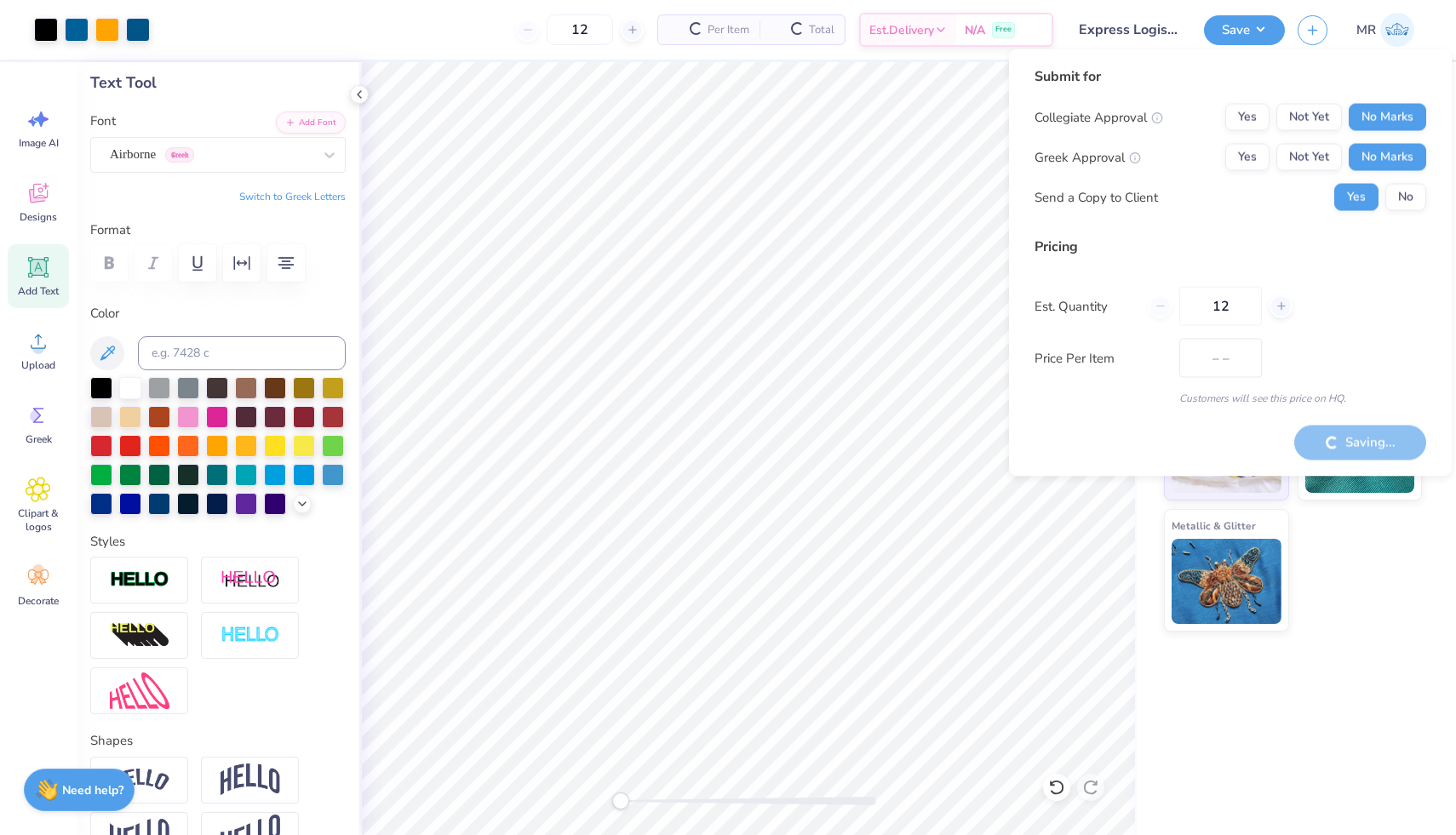
type input "$36.94"
